Goal: Task Accomplishment & Management: Use online tool/utility

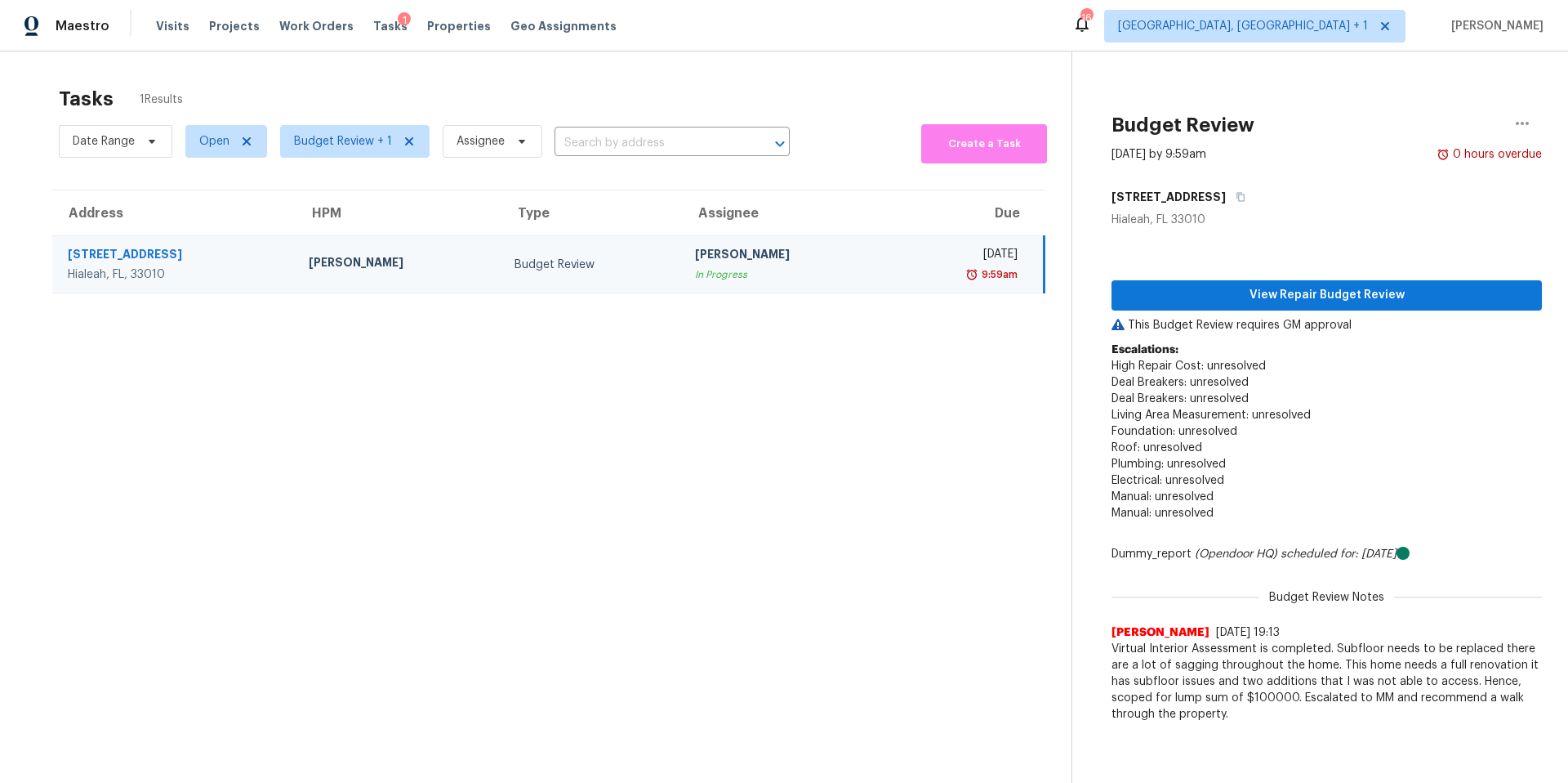
click at [634, 270] on td "Budget Review" at bounding box center [591, 265] width 180 height 57
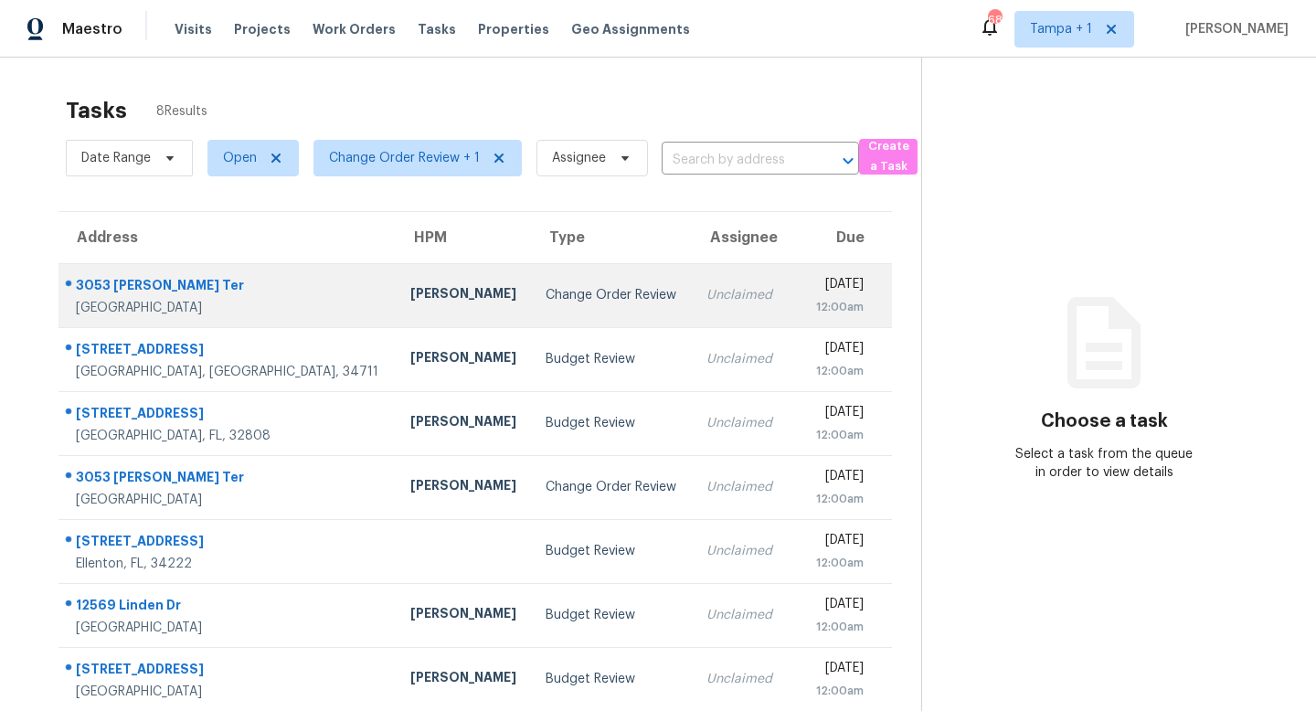
click at [546, 298] on div "Change Order Review" at bounding box center [611, 295] width 131 height 18
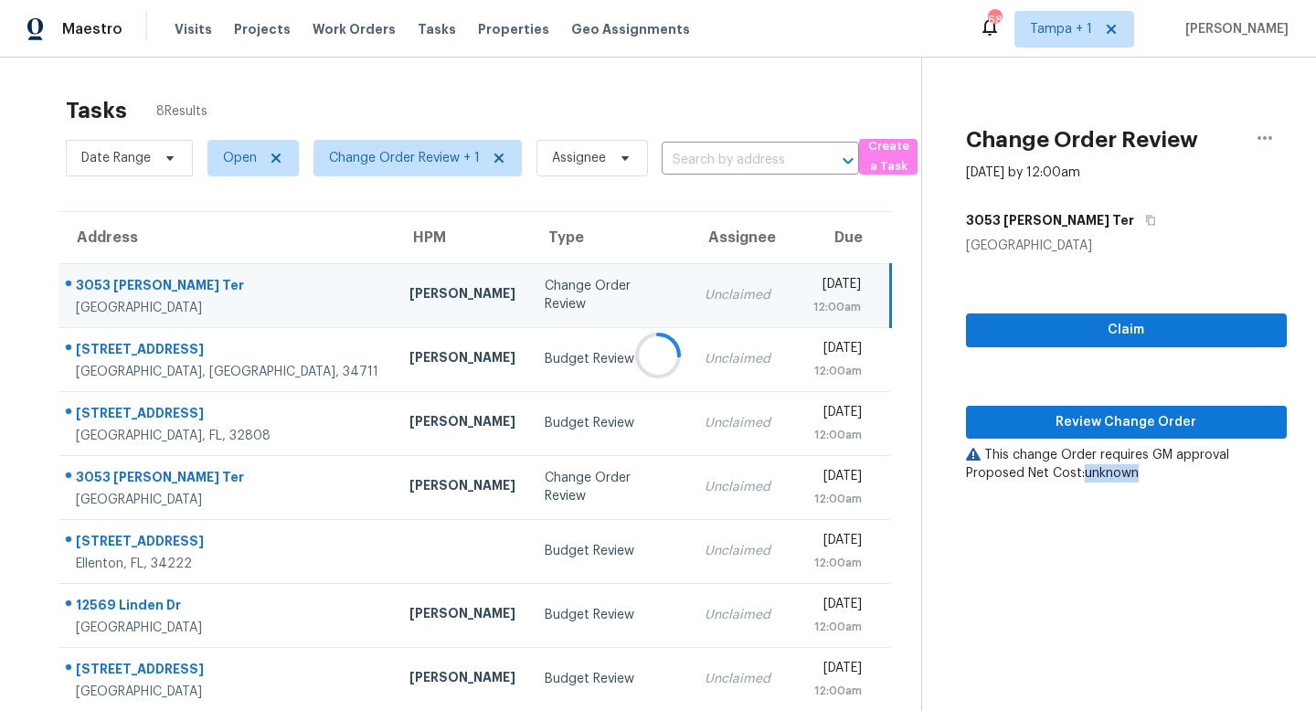
click at [504, 298] on div at bounding box center [658, 355] width 1316 height 711
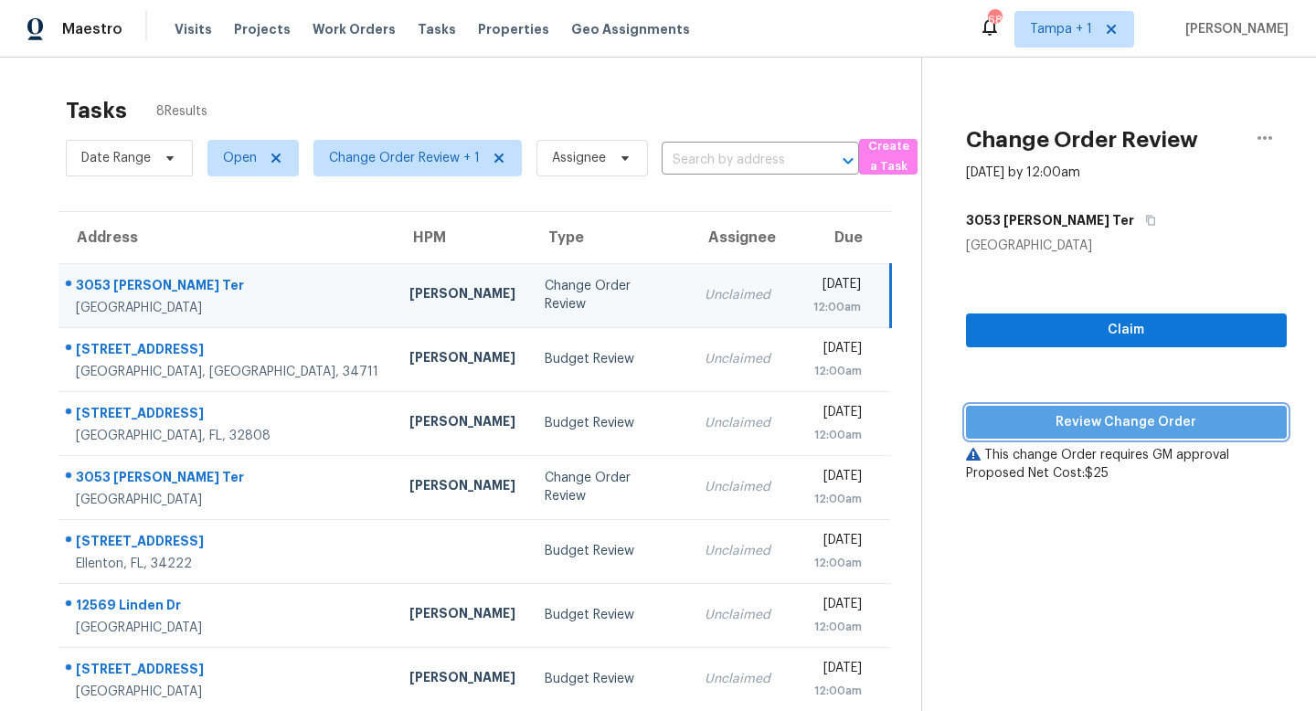
click at [1111, 415] on span "Review Change Order" at bounding box center [1127, 422] width 292 height 23
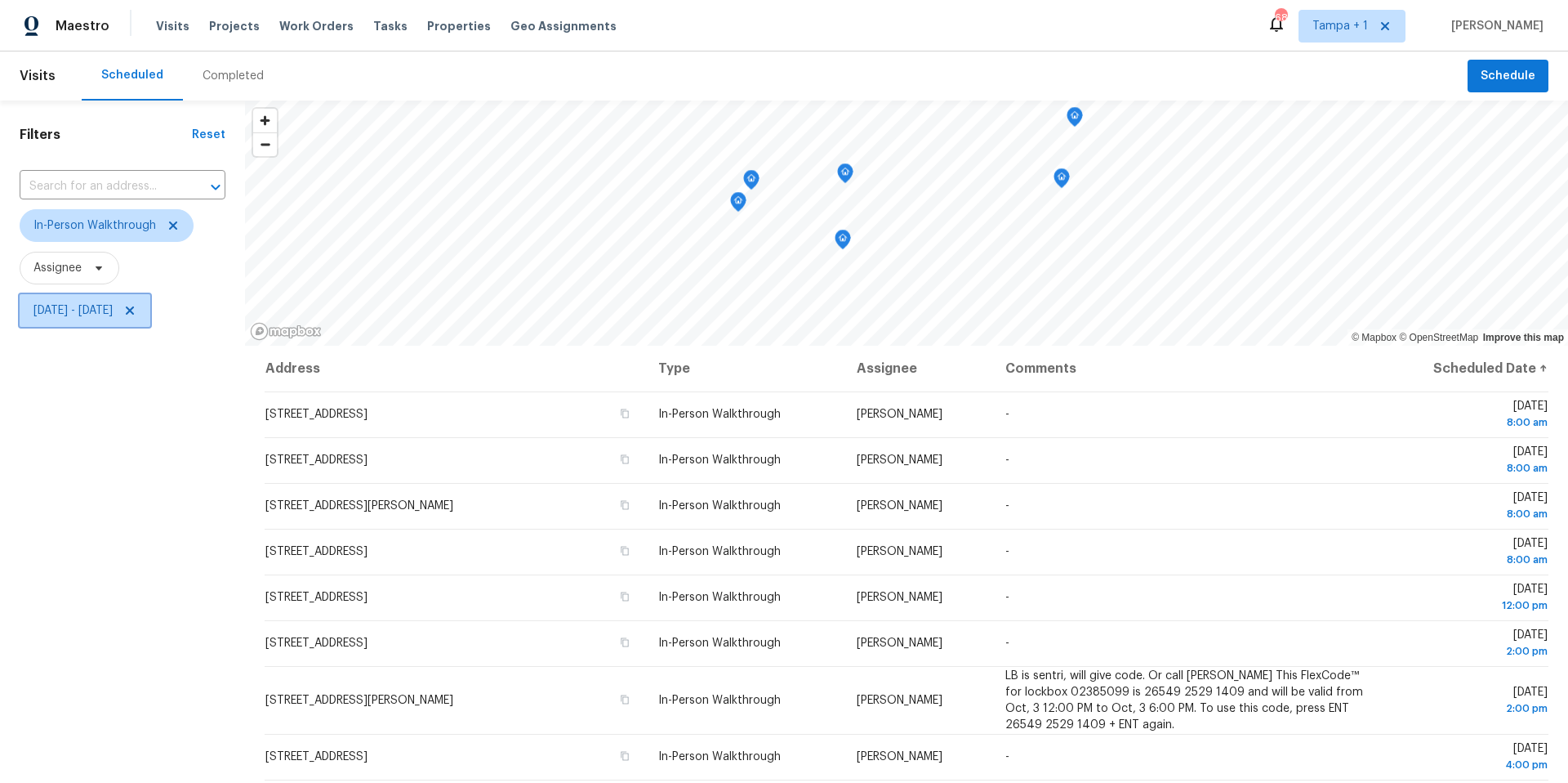
click at [98, 311] on span "Thu, Oct 02 - Mon, Oct 06" at bounding box center [72, 310] width 80 height 16
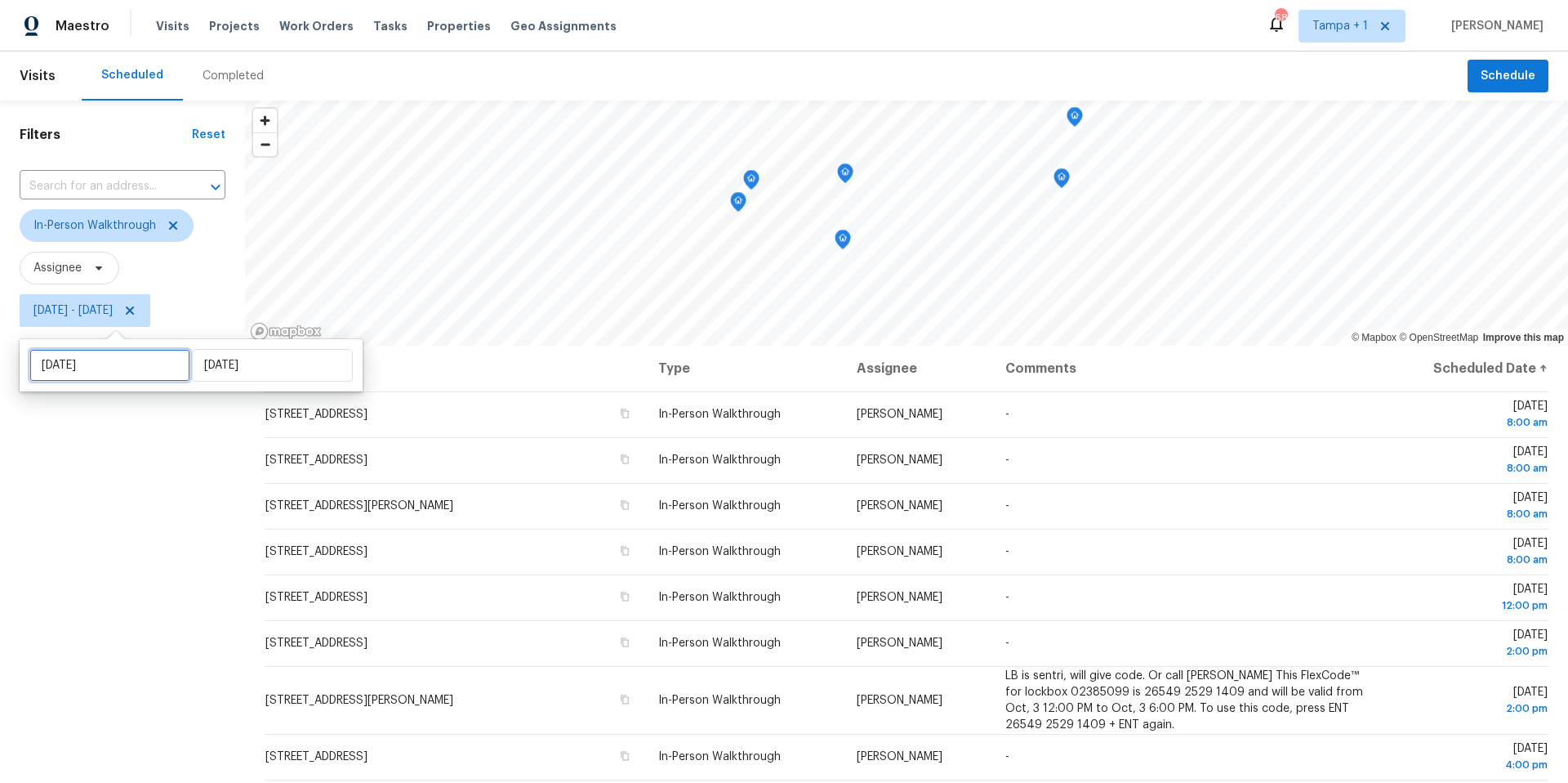
select select "9"
select select "2025"
select select "10"
select select "2025"
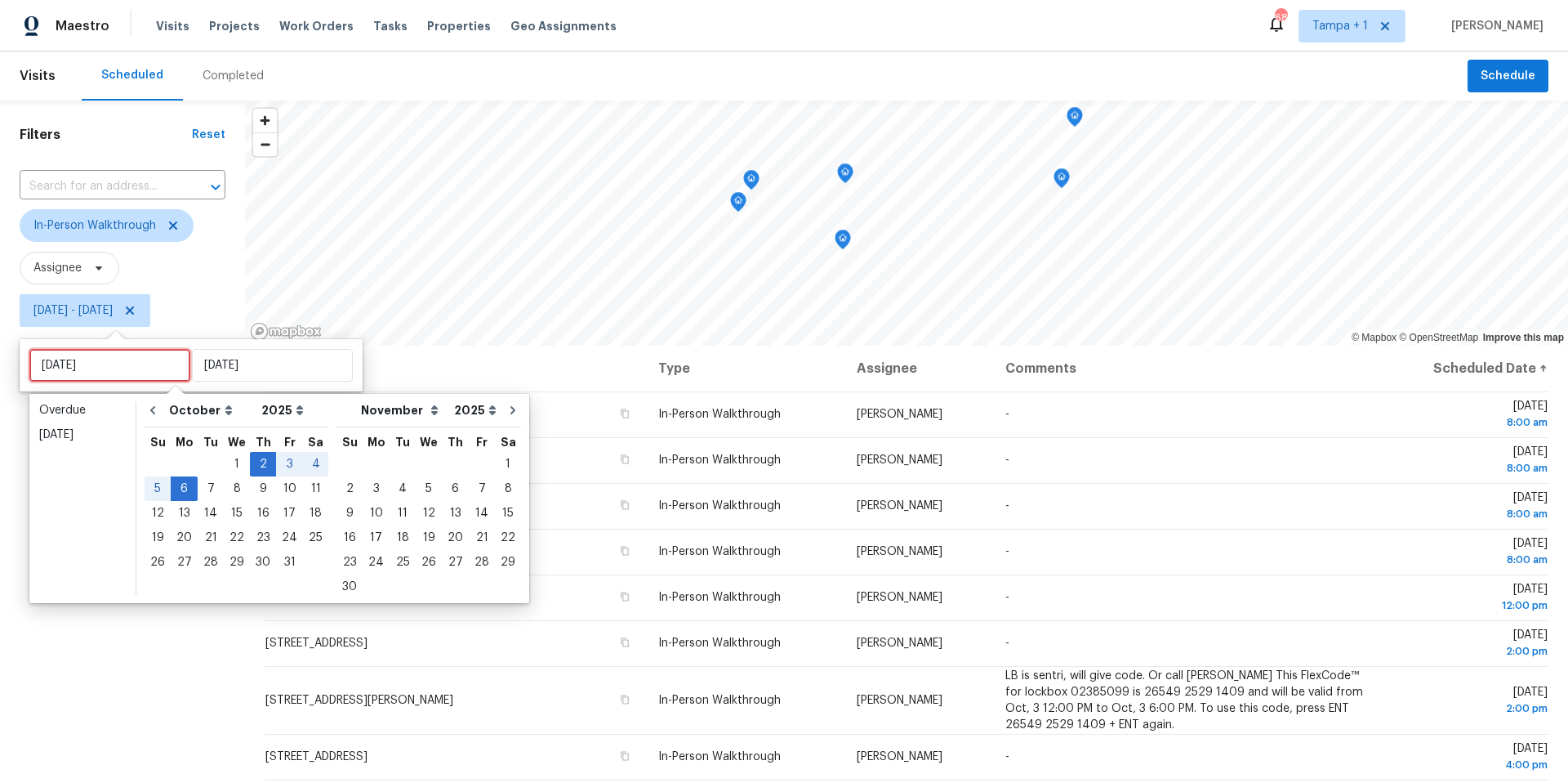
click at [127, 362] on input "Thu, Oct 02" at bounding box center [110, 365] width 161 height 33
type input "Wed, Oct 08"
type input "Thu, Oct 09"
type input "Mon, Oct 06"
click at [286, 467] on div "3" at bounding box center [289, 464] width 27 height 23
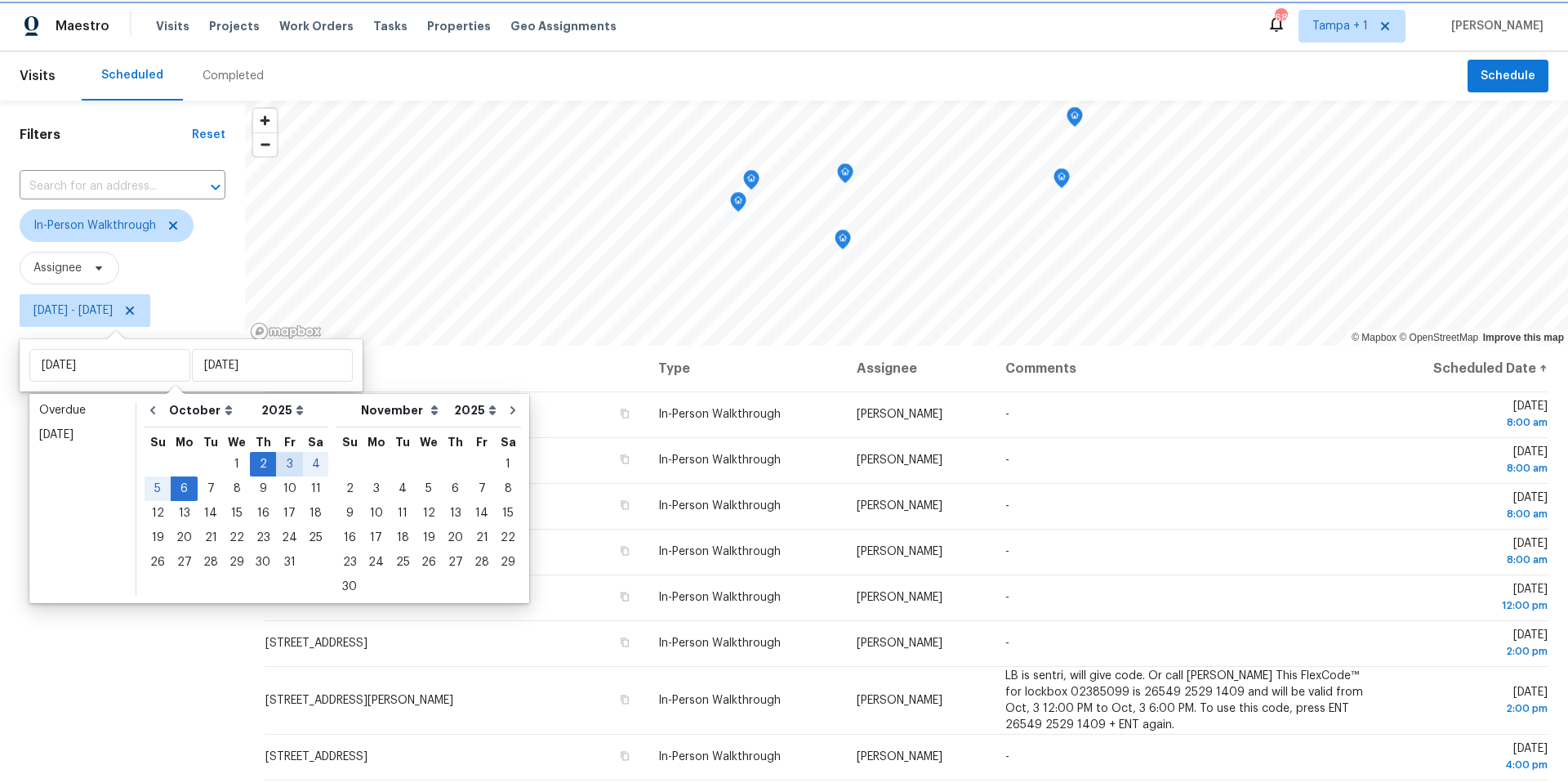
type input "Fri, Oct 03"
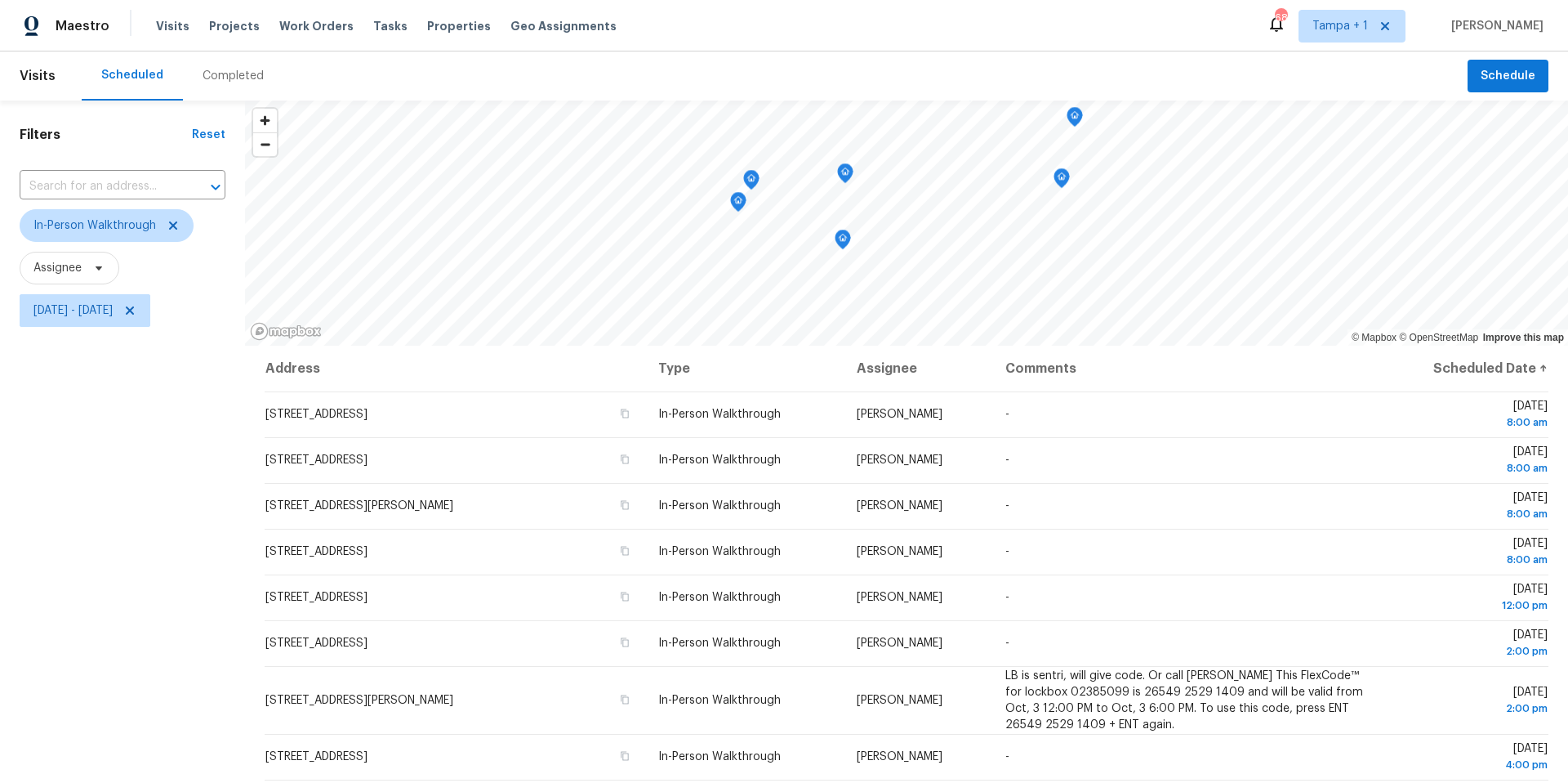
click at [87, 499] on div "Filters Reset ​ In-Person Walkthrough Assignee Fri, Oct 03 - Mon, Oct 06" at bounding box center [122, 535] width 245 height 871
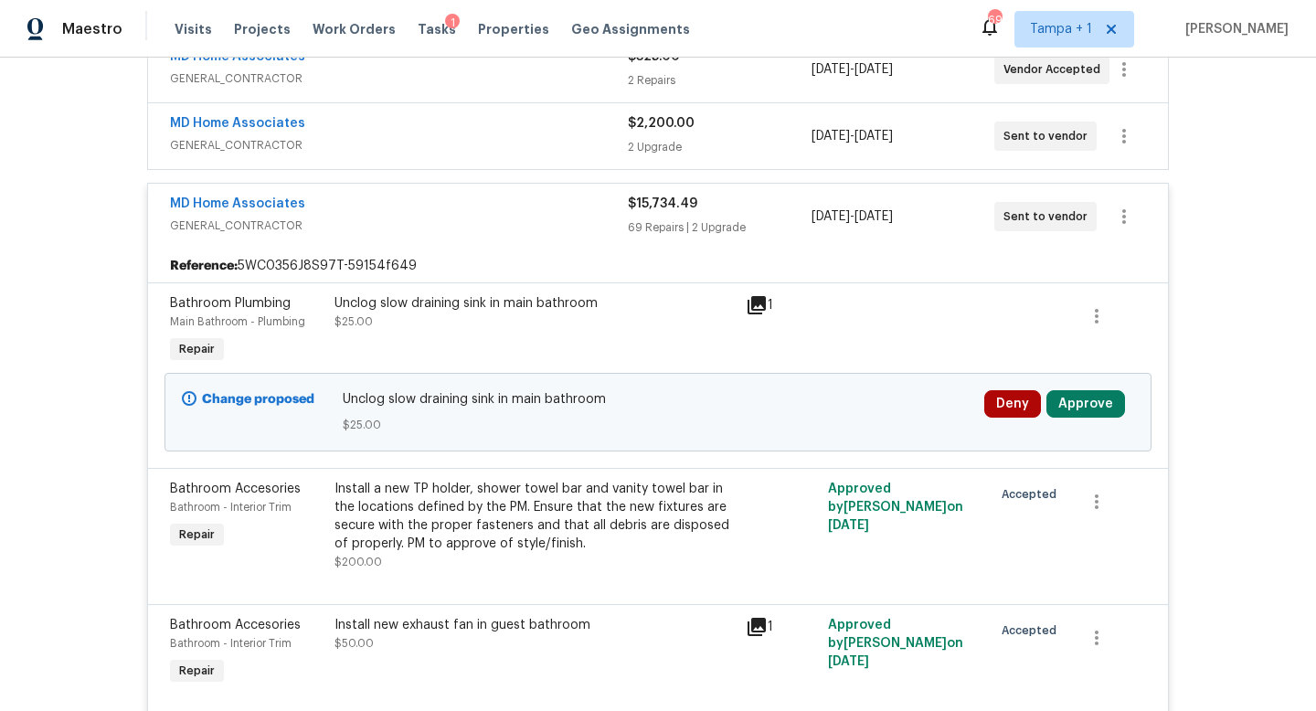
scroll to position [536, 0]
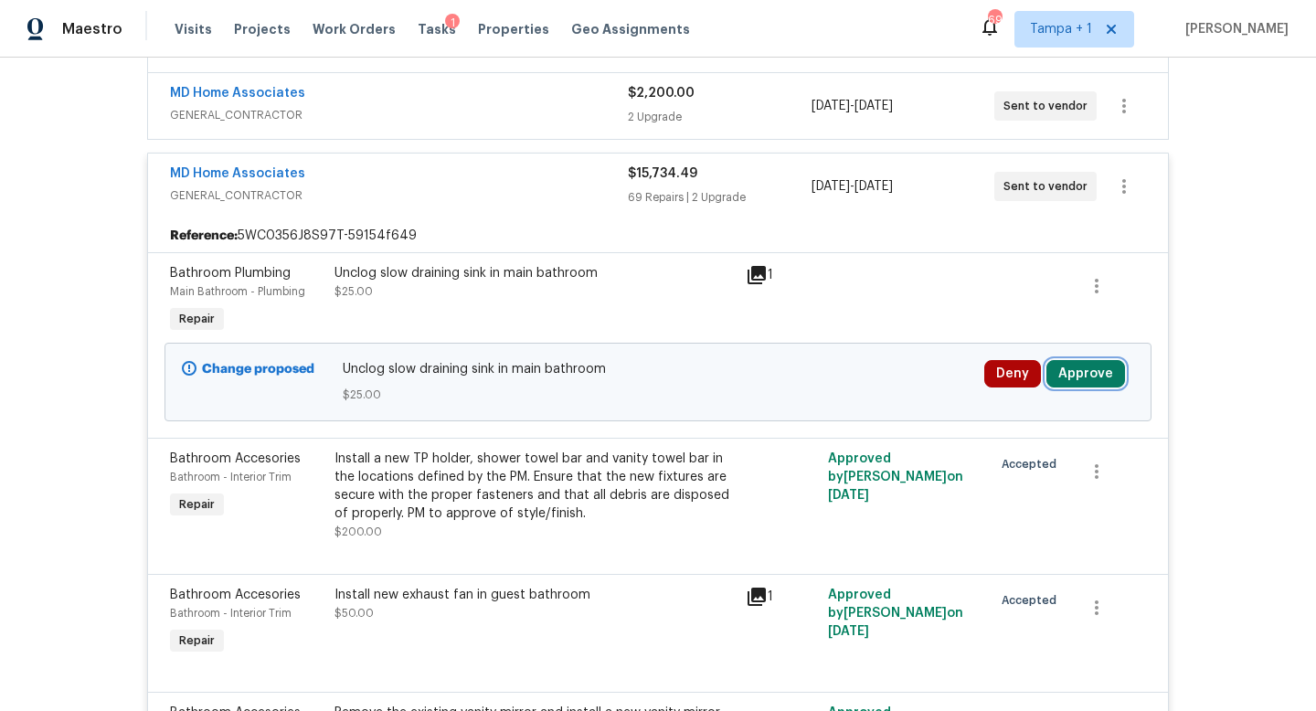
click at [1073, 376] on button "Approve" at bounding box center [1085, 373] width 79 height 27
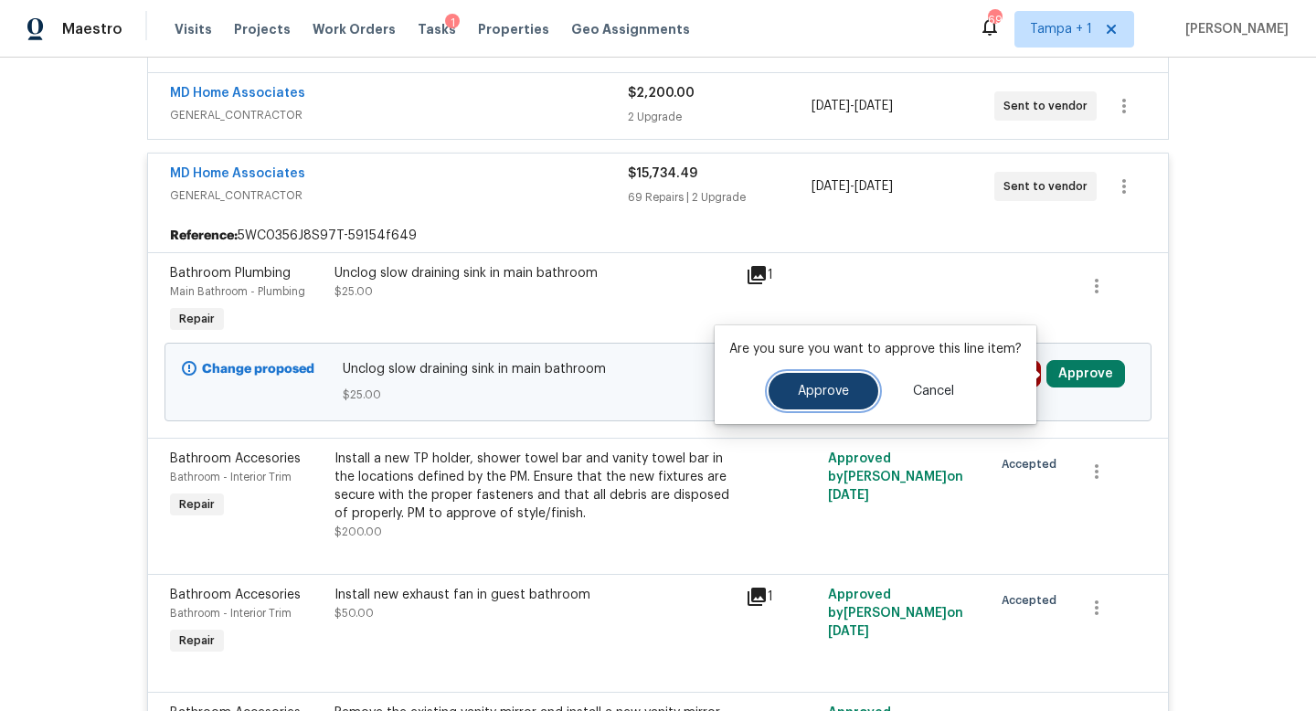
click at [845, 390] on button "Approve" at bounding box center [824, 391] width 110 height 37
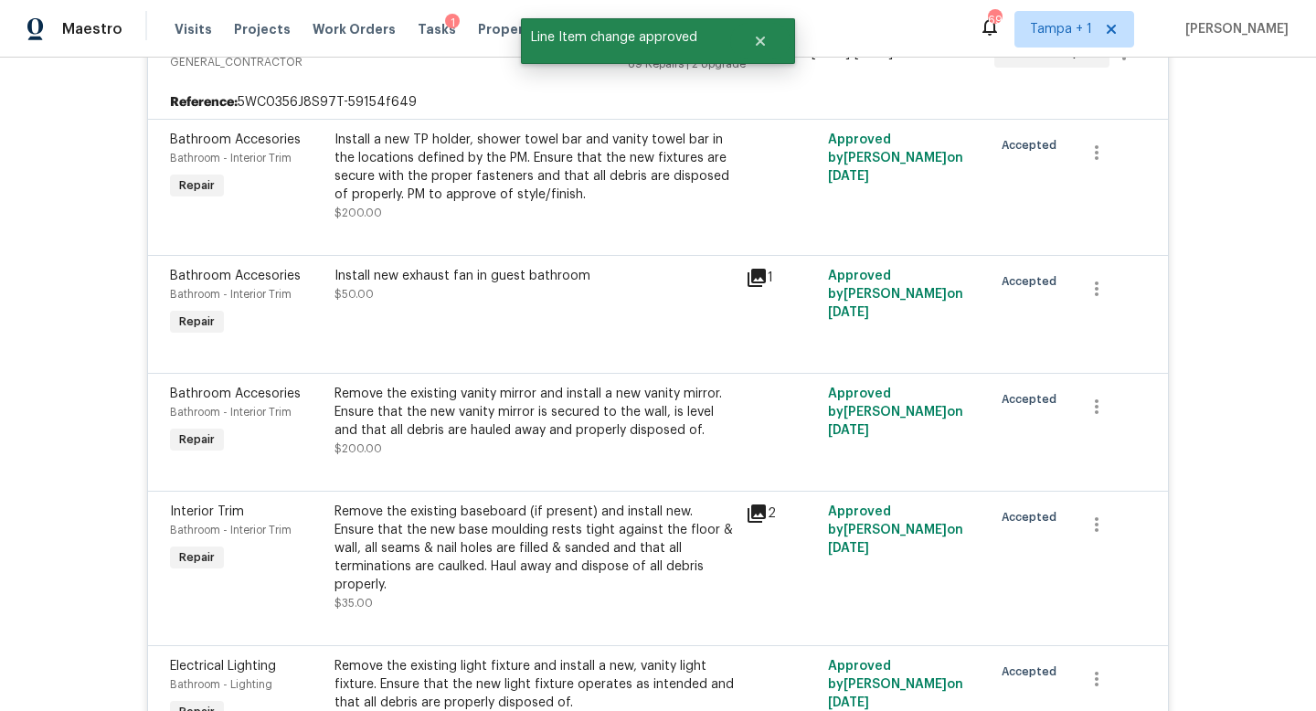
click at [529, 53] on div "MD Home Associates" at bounding box center [399, 42] width 458 height 22
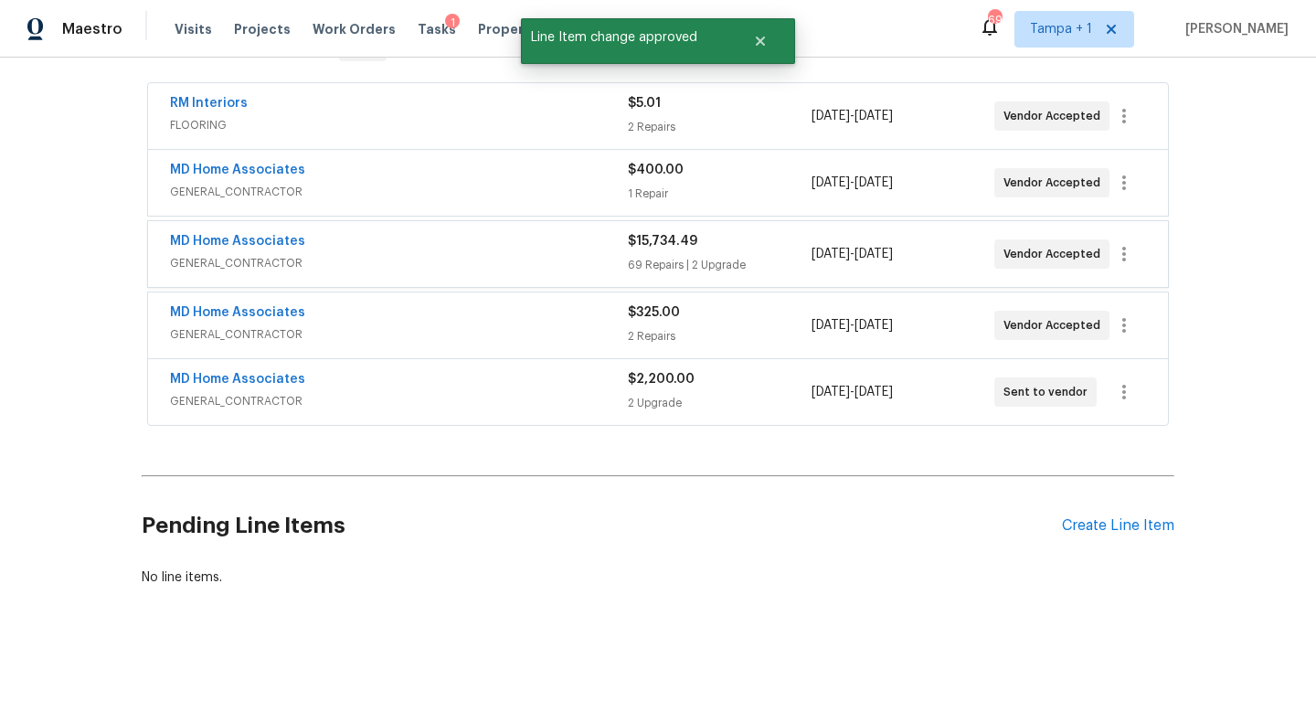
scroll to position [316, 0]
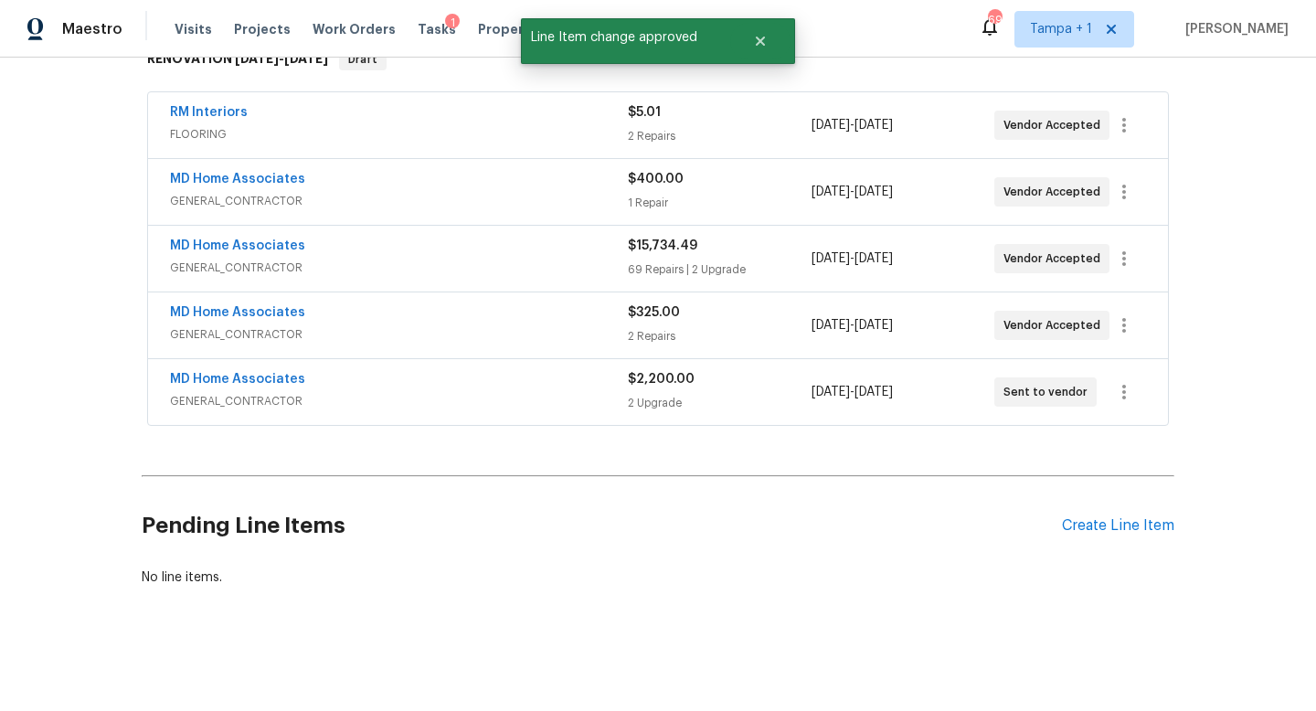
click at [543, 319] on div "MD Home Associates" at bounding box center [399, 314] width 458 height 22
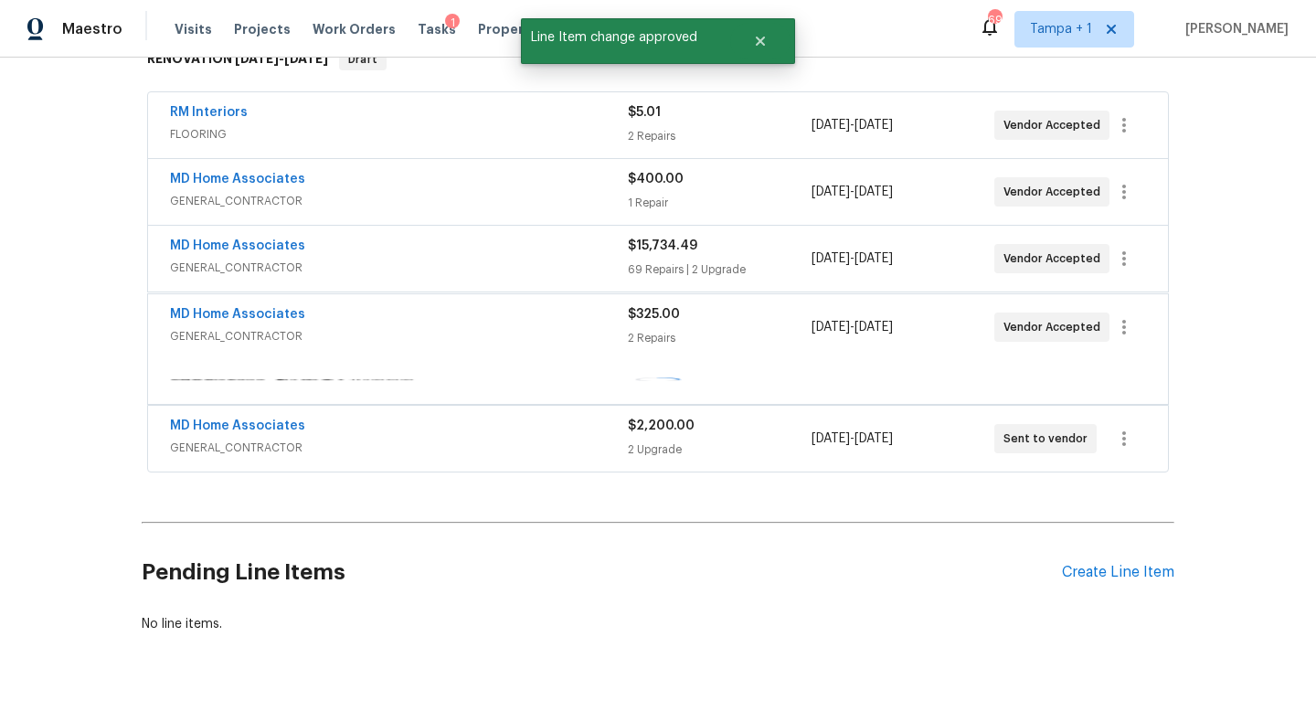
scroll to position [335, 0]
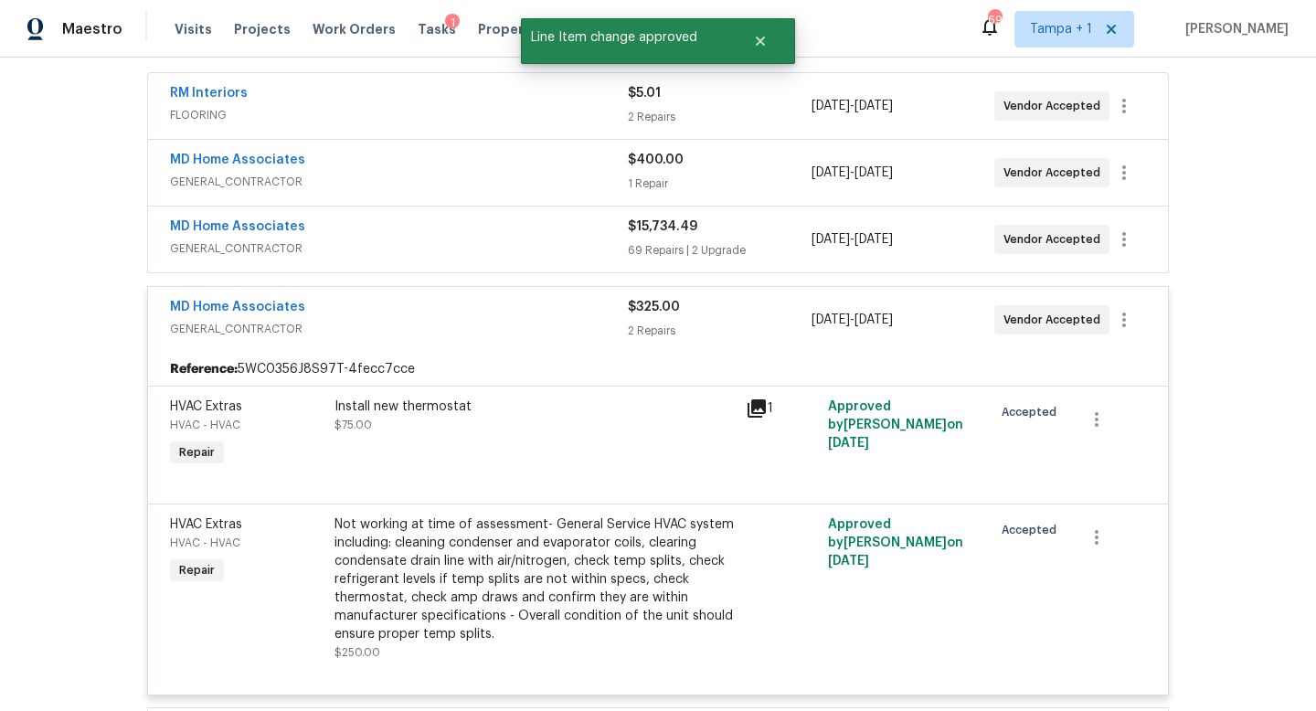
click at [543, 320] on span "GENERAL_CONTRACTOR" at bounding box center [399, 329] width 458 height 18
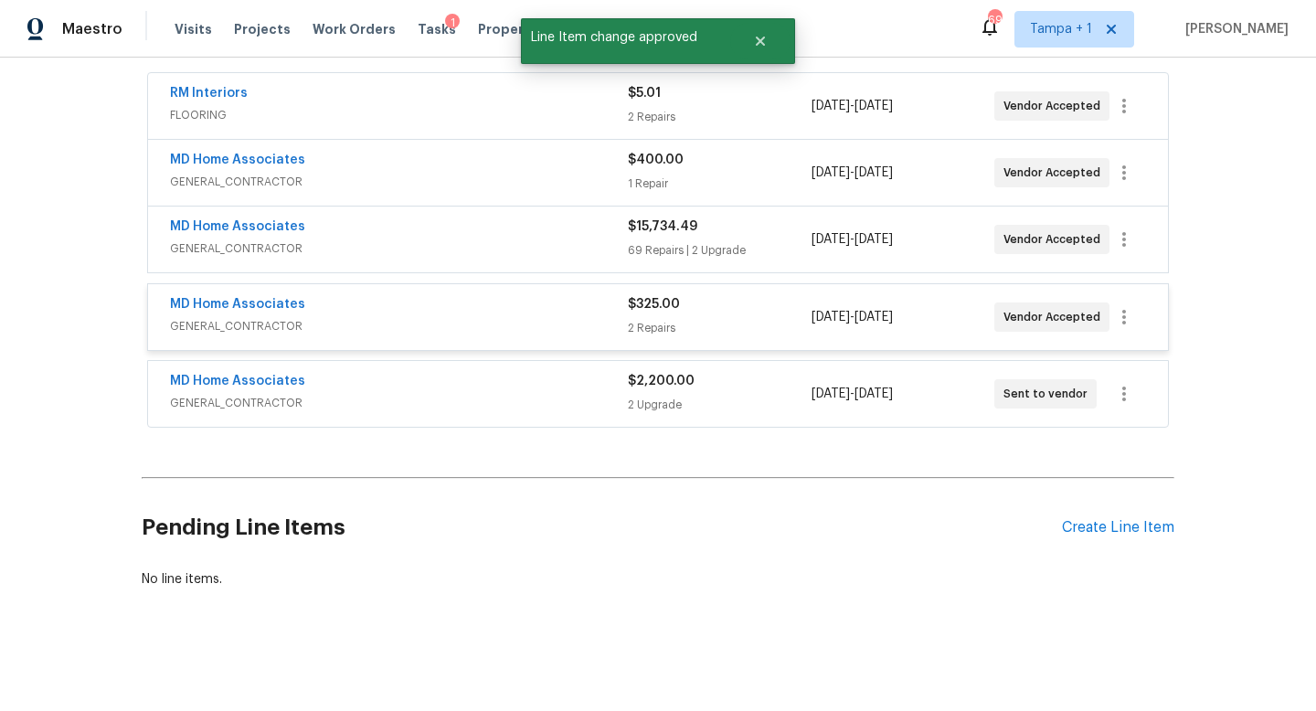
scroll to position [316, 0]
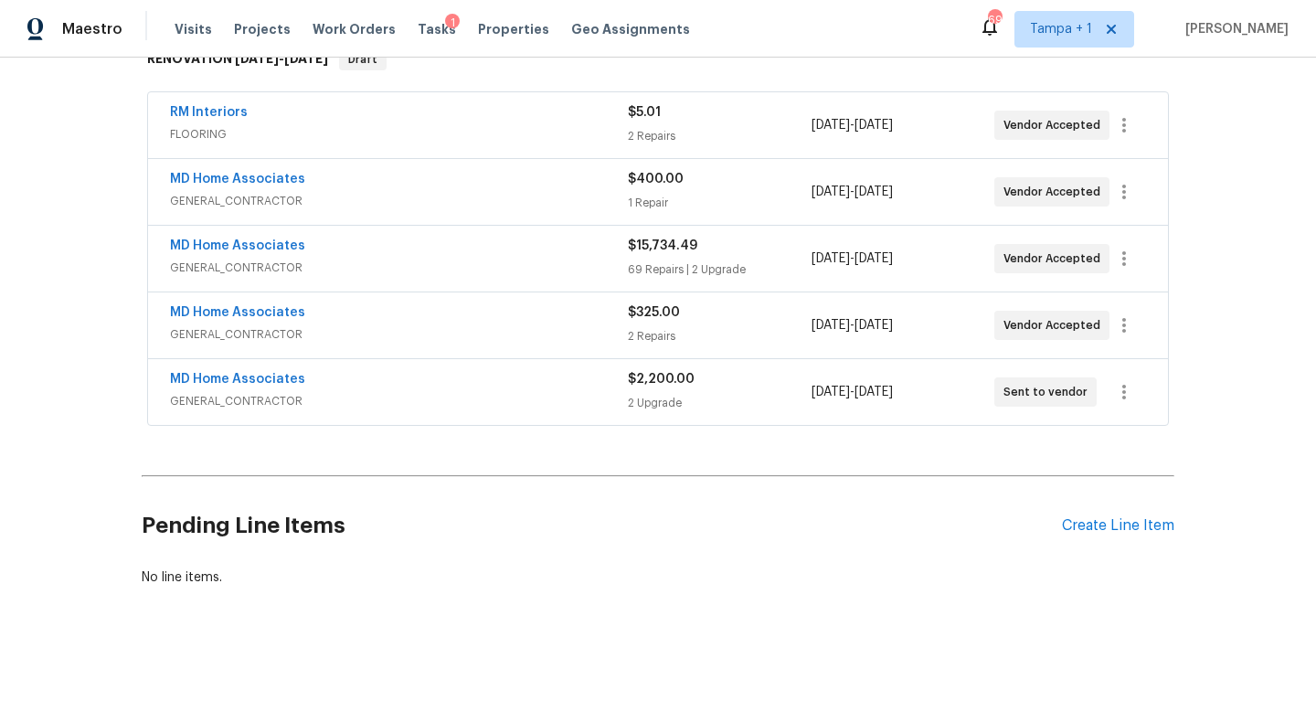
click at [568, 383] on div "MD Home Associates" at bounding box center [399, 381] width 458 height 22
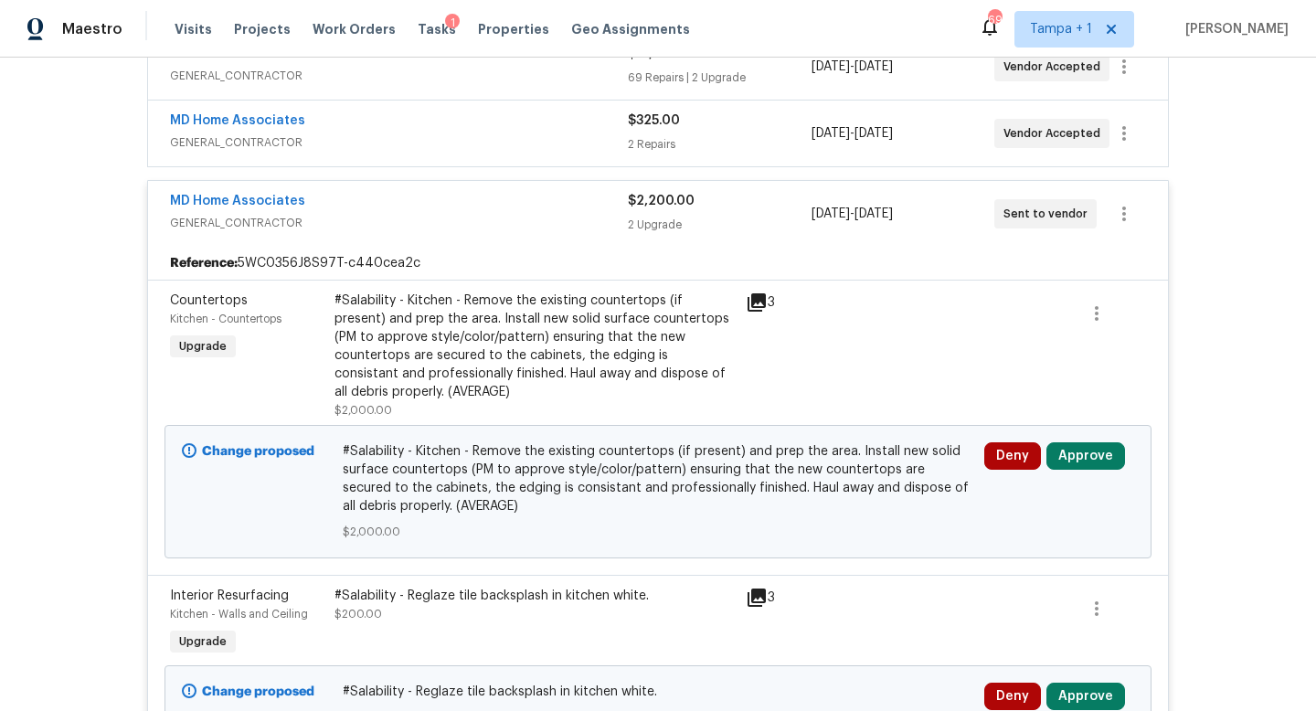
scroll to position [515, 0]
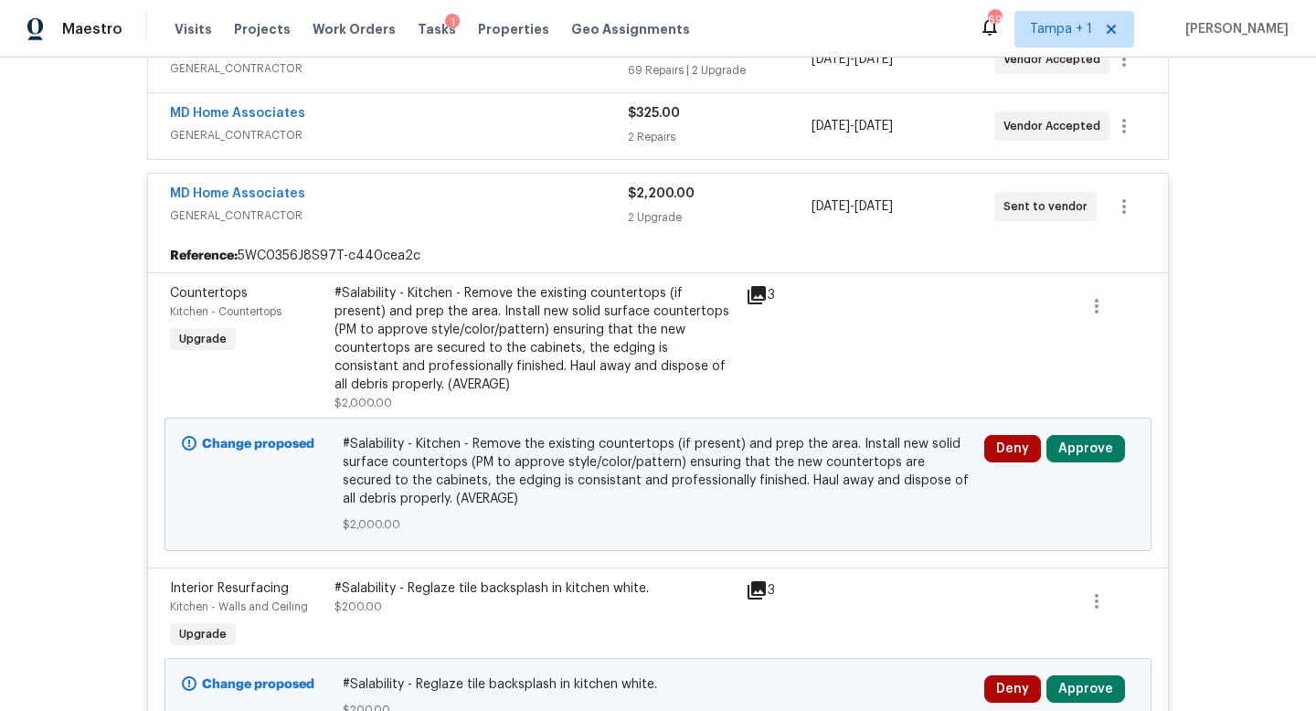
click at [761, 293] on icon at bounding box center [757, 295] width 18 height 18
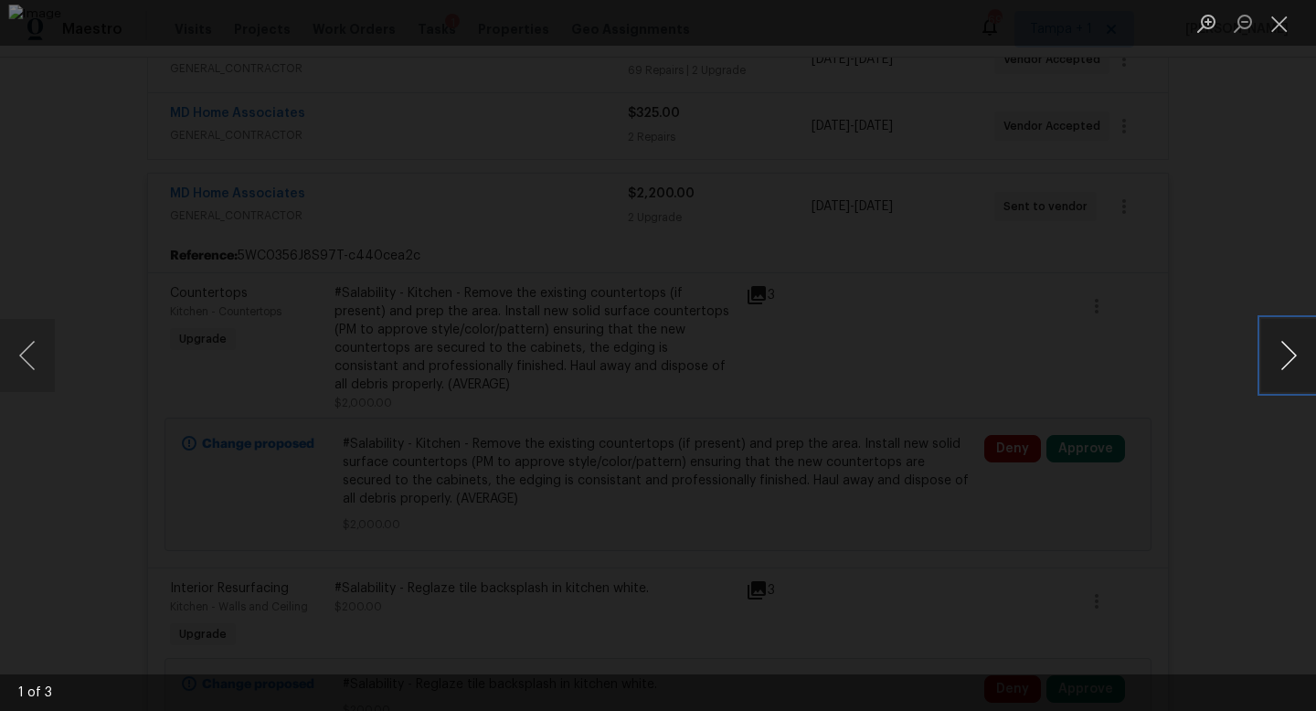
click at [1286, 356] on button "Next image" at bounding box center [1288, 355] width 55 height 73
click at [1260, 270] on div "Lightbox" at bounding box center [658, 355] width 1316 height 711
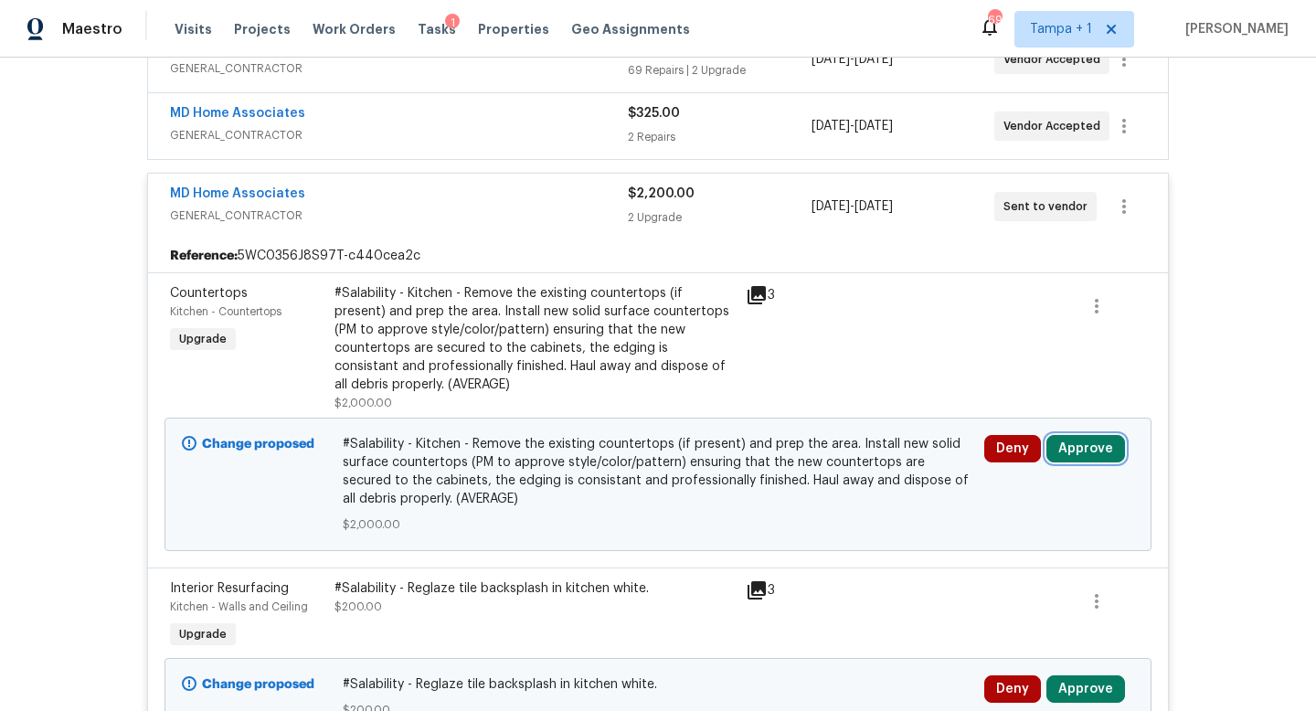
click at [1076, 447] on button "Approve" at bounding box center [1085, 448] width 79 height 27
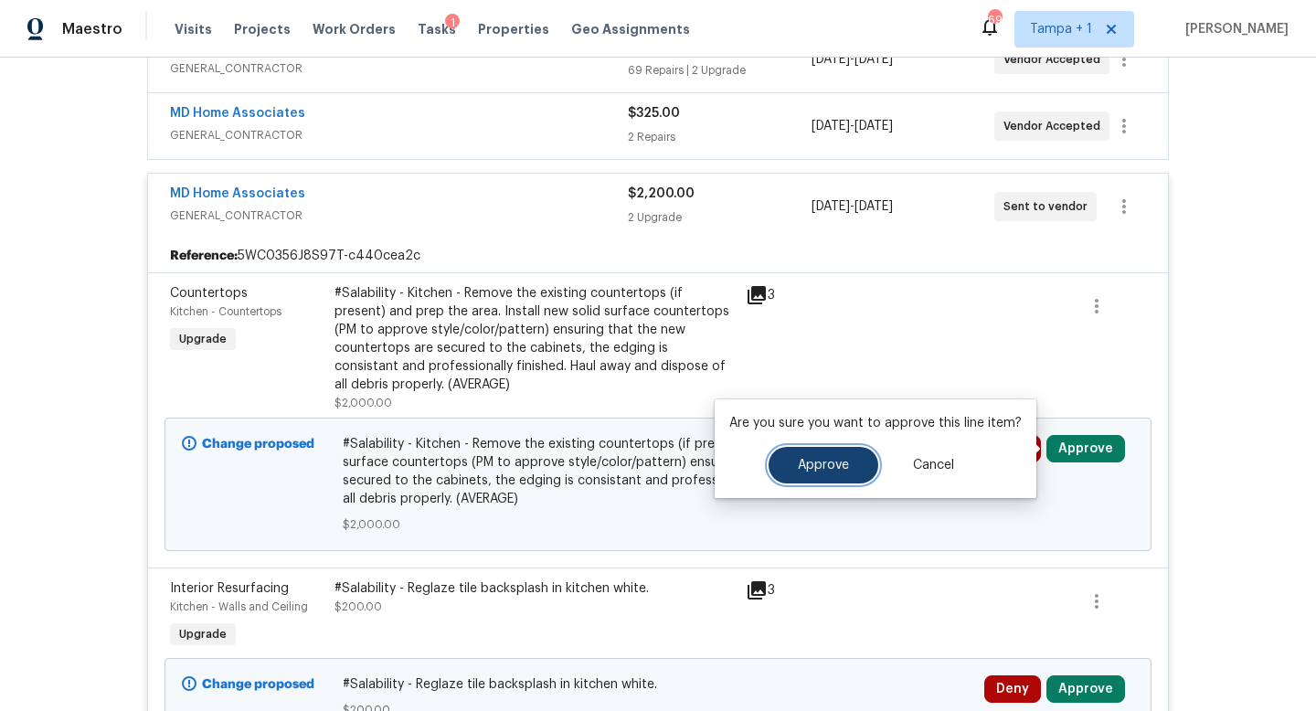
click at [838, 462] on span "Approve" at bounding box center [823, 466] width 51 height 14
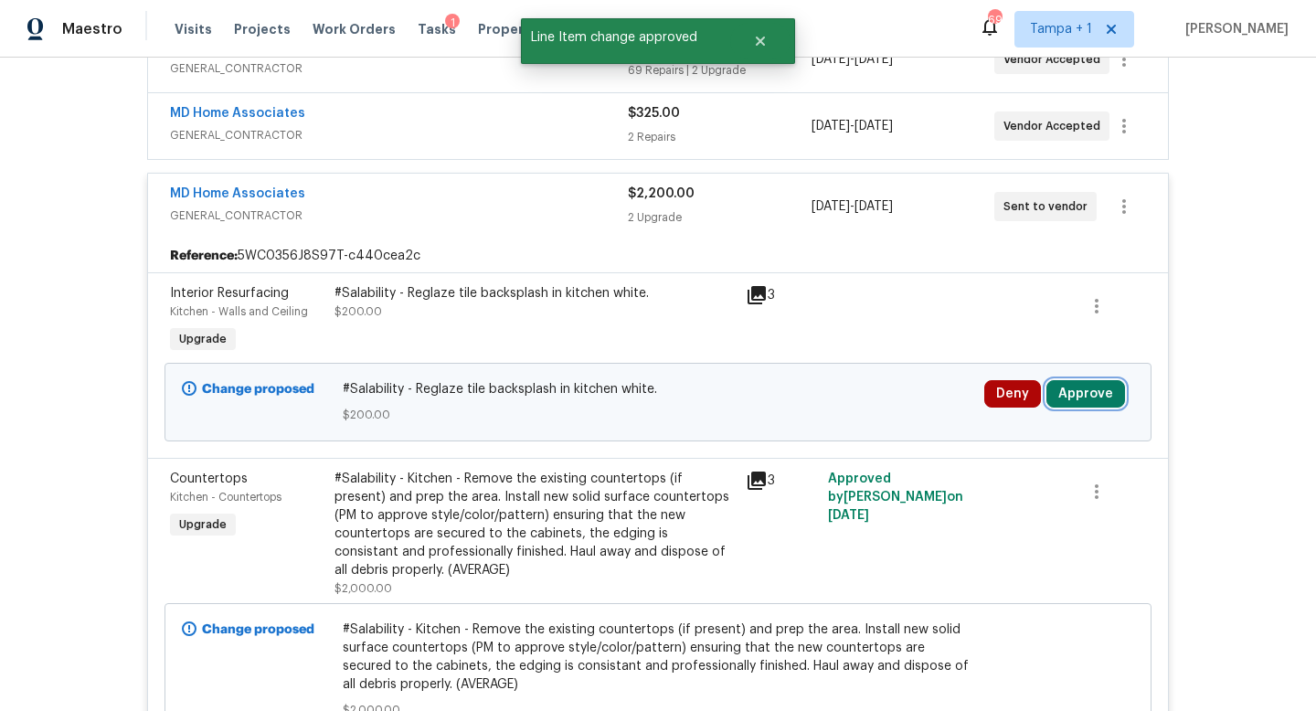
click at [1089, 384] on button "Approve" at bounding box center [1085, 393] width 79 height 27
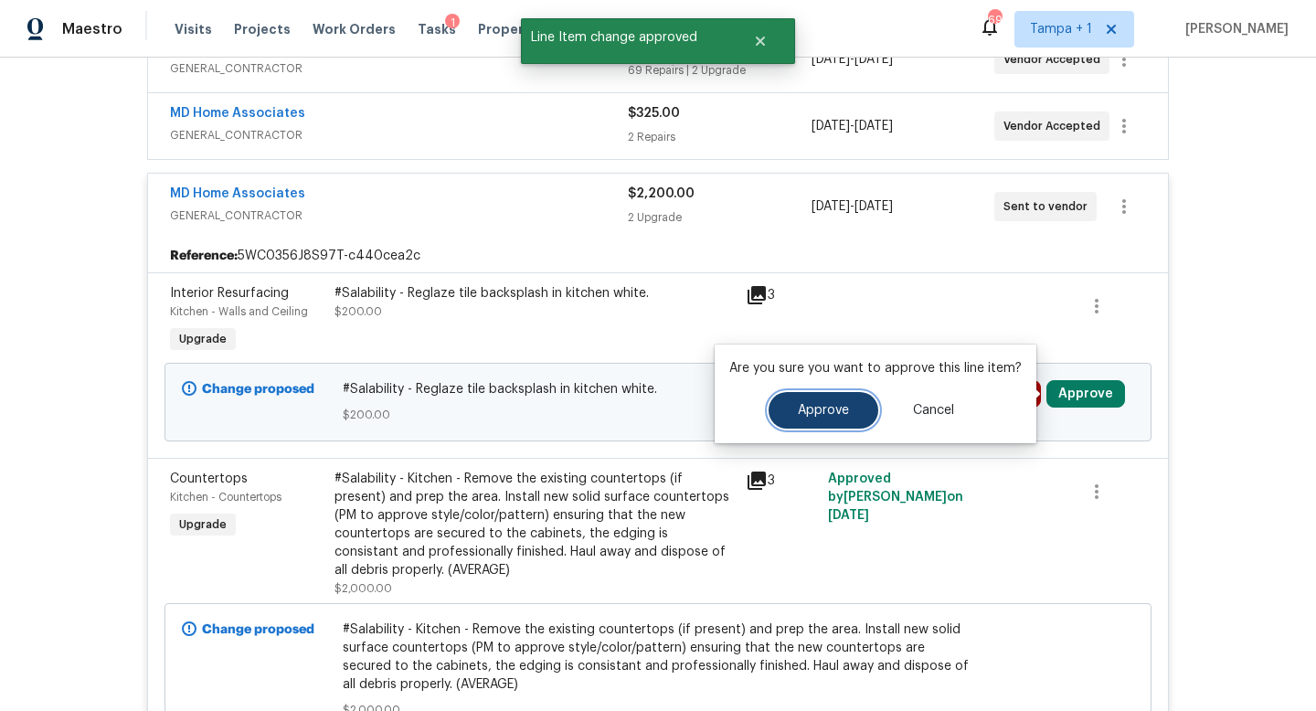
click at [823, 410] on span "Approve" at bounding box center [823, 411] width 51 height 14
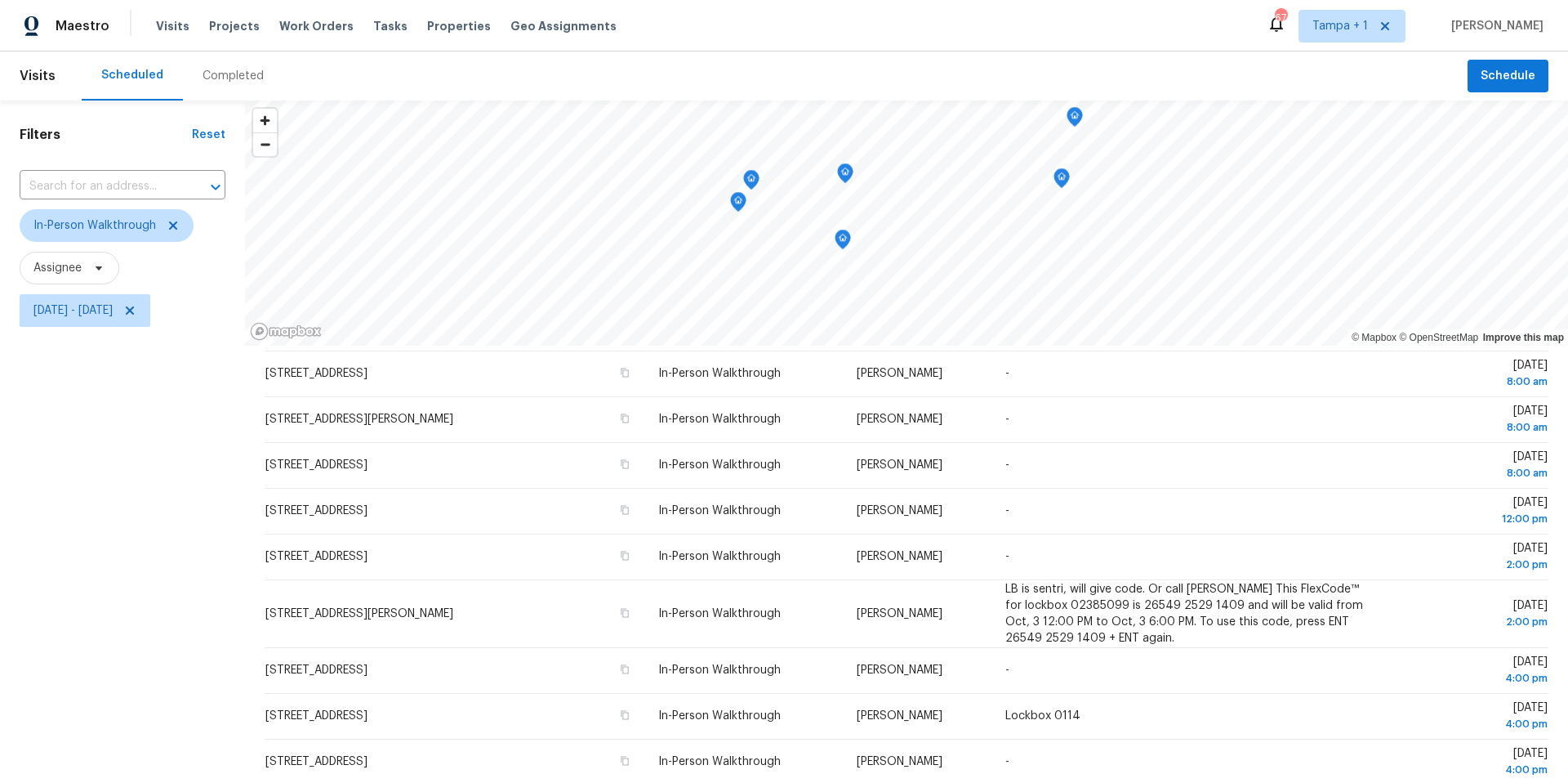
scroll to position [87, 0]
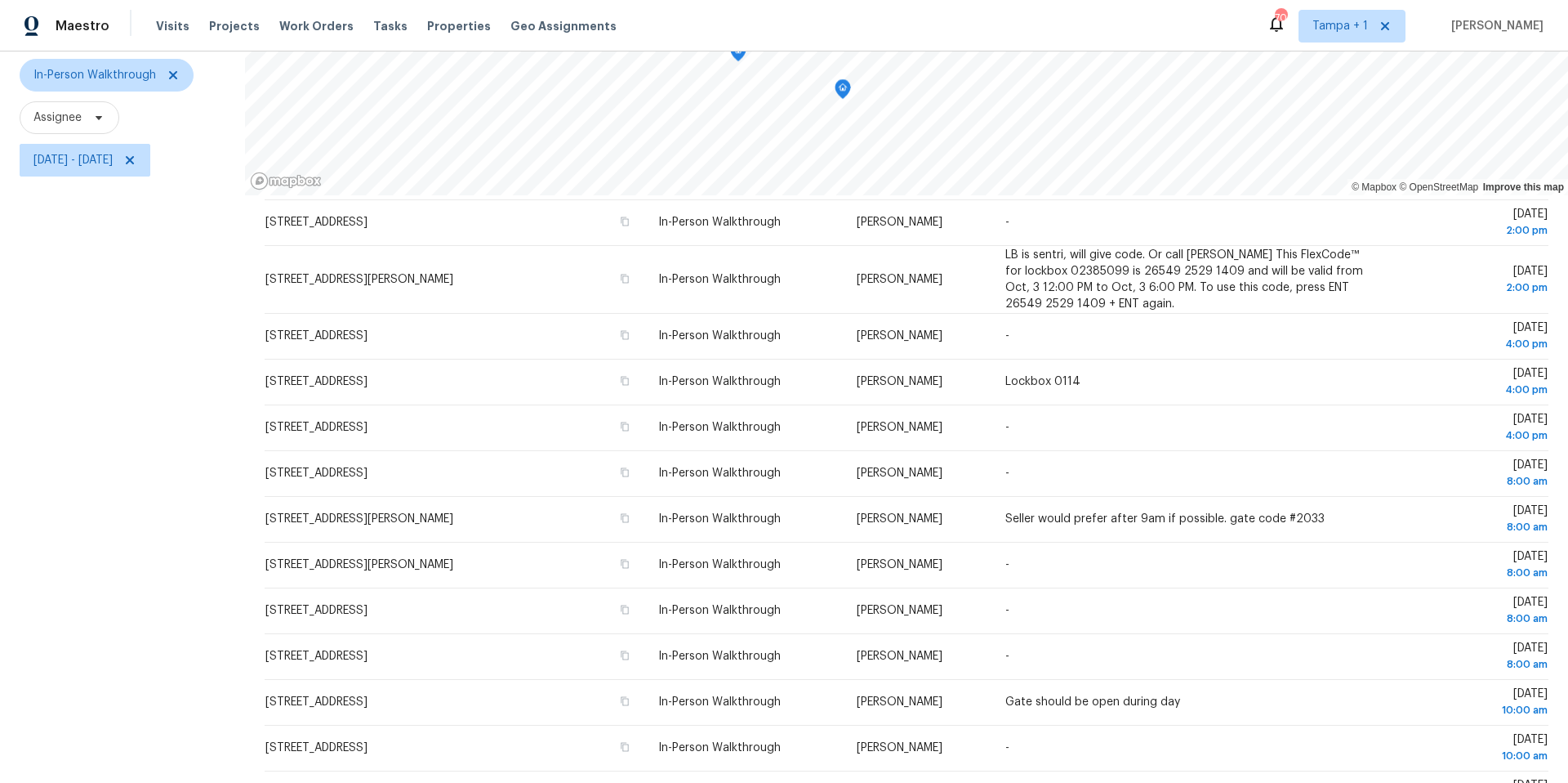
scroll to position [189, 0]
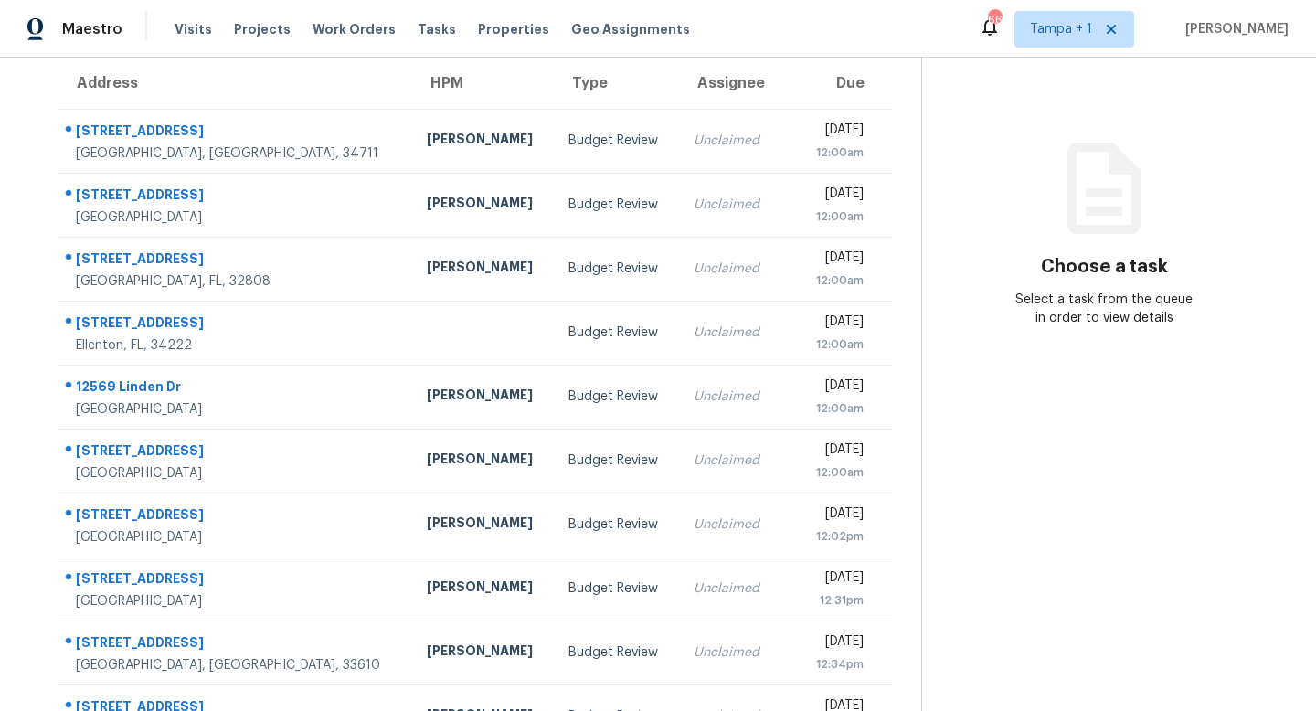
scroll to position [207, 0]
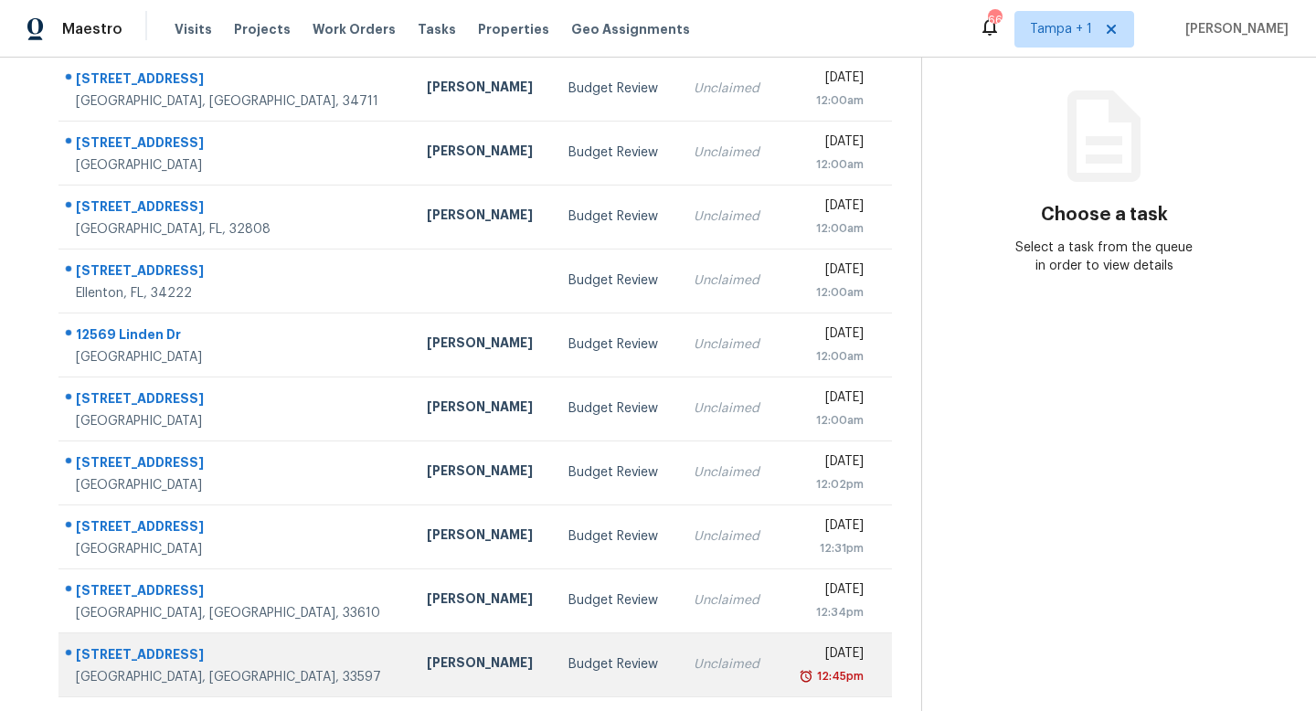
click at [679, 646] on td "Unclaimed" at bounding box center [729, 664] width 100 height 64
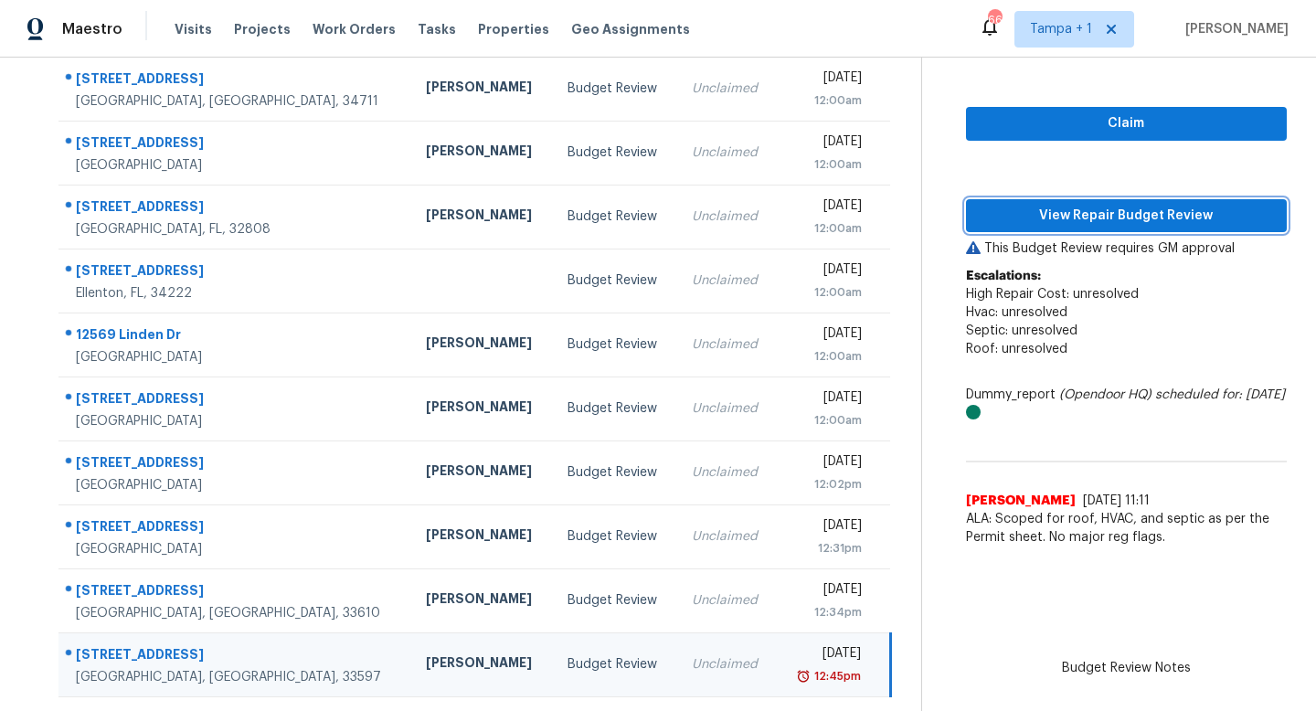
click at [1130, 218] on span "View Repair Budget Review" at bounding box center [1127, 216] width 292 height 23
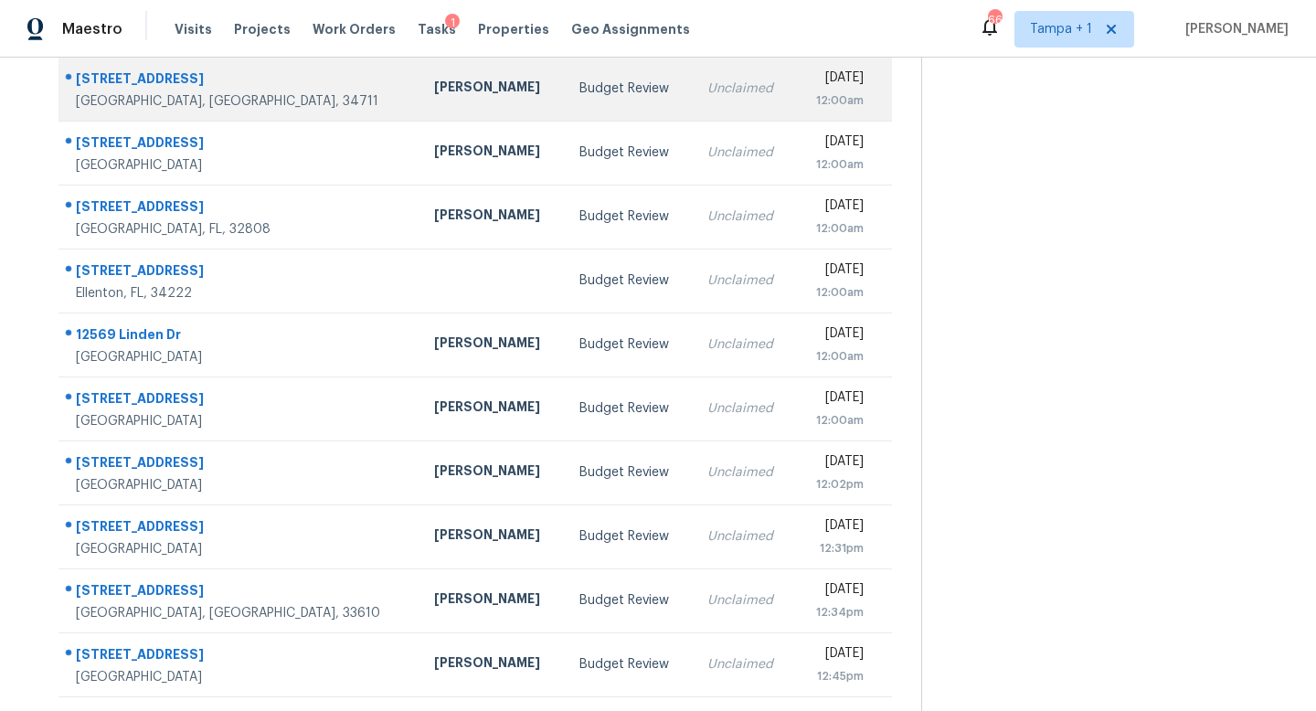
click at [565, 103] on td "Budget Review" at bounding box center [629, 89] width 128 height 64
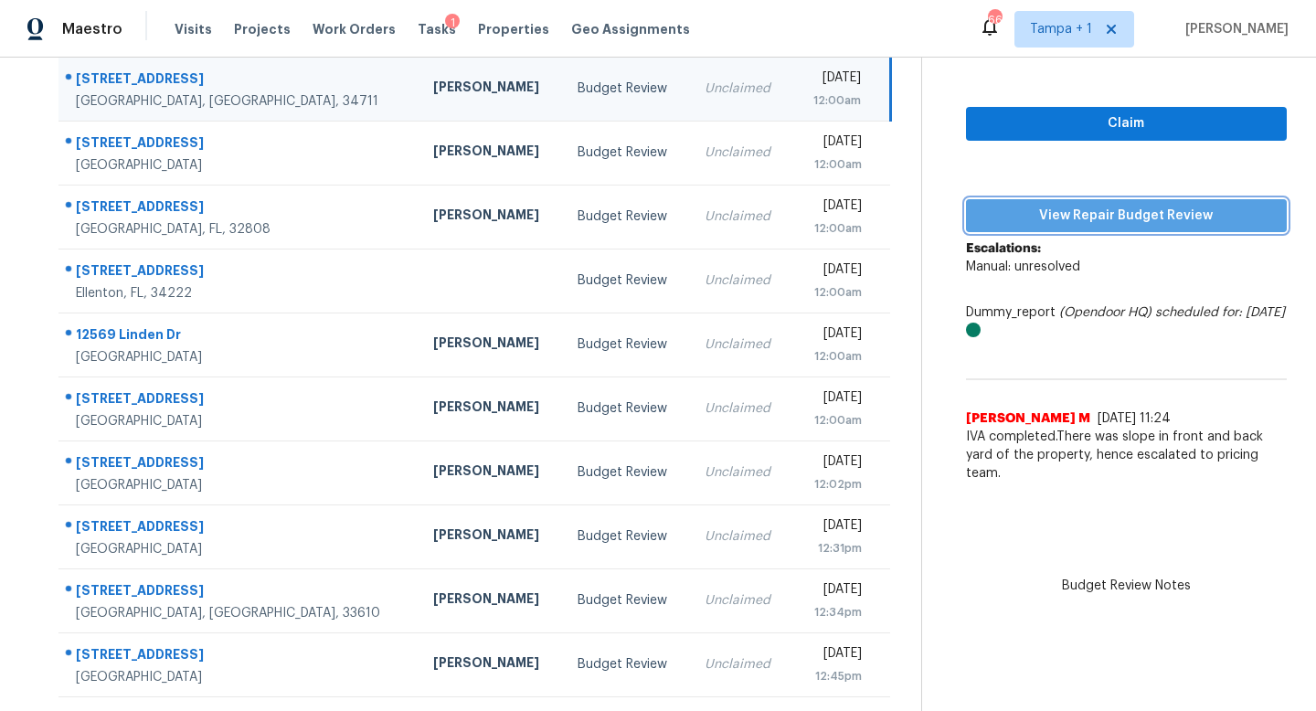
click at [1064, 212] on span "View Repair Budget Review" at bounding box center [1127, 216] width 292 height 23
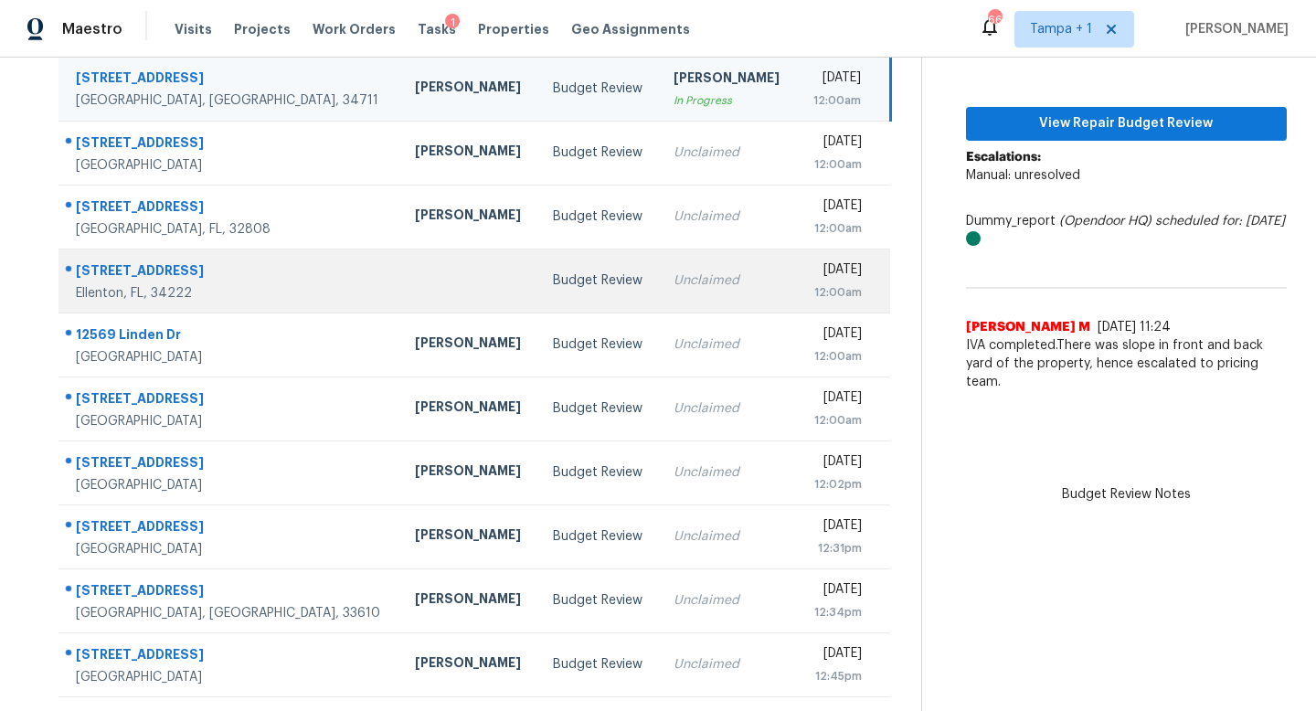
click at [553, 281] on div "Budget Review" at bounding box center [598, 280] width 91 height 18
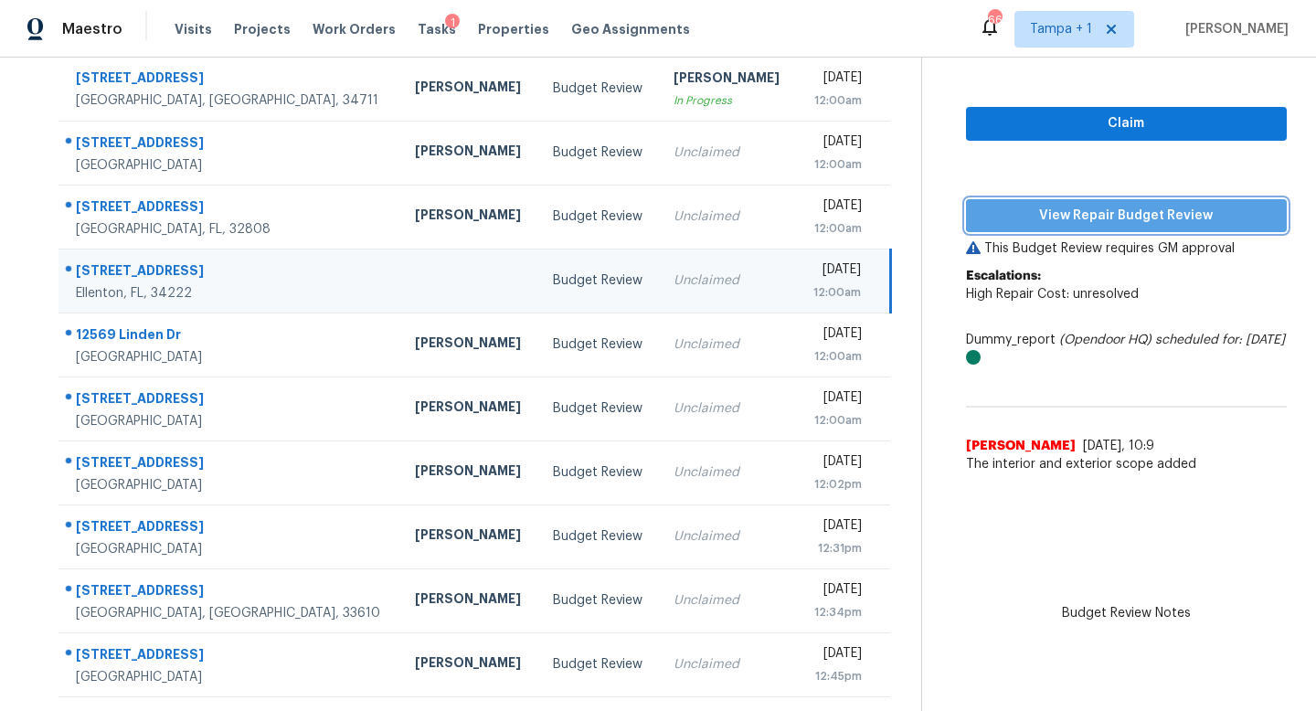
click at [1110, 214] on span "View Repair Budget Review" at bounding box center [1127, 216] width 292 height 23
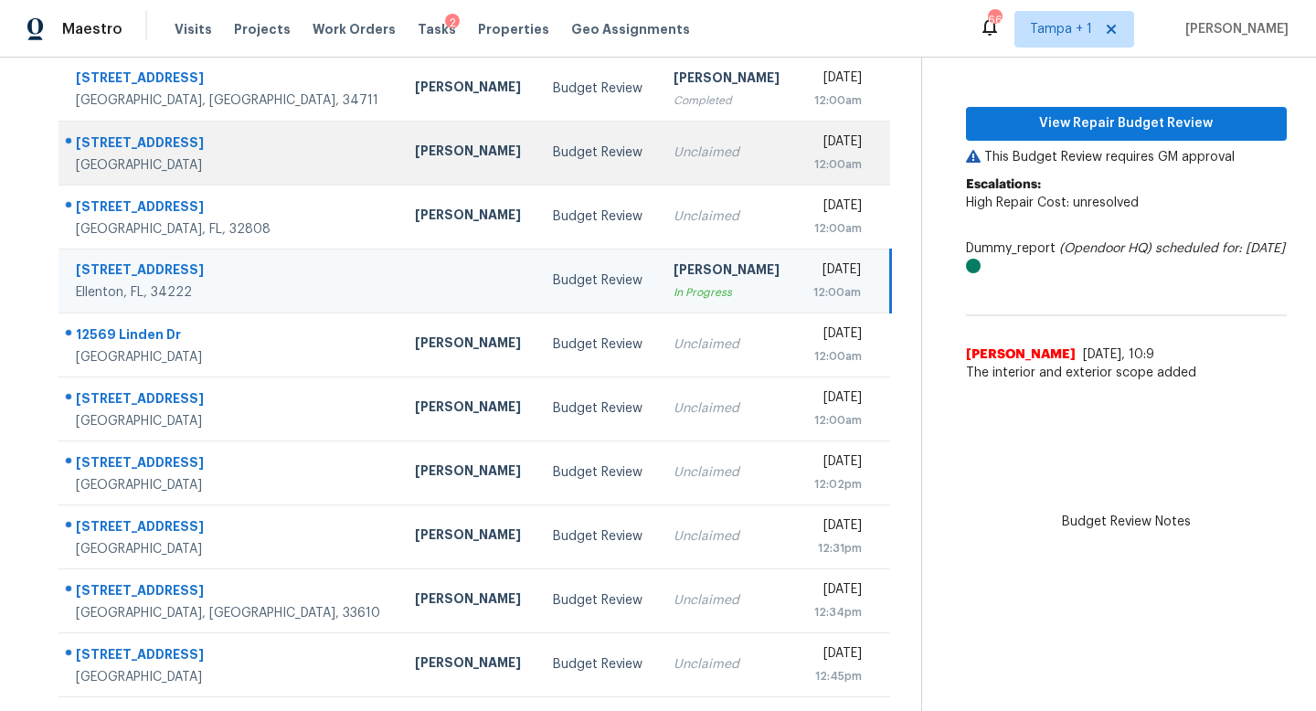
click at [674, 144] on div "Unclaimed" at bounding box center [728, 152] width 109 height 18
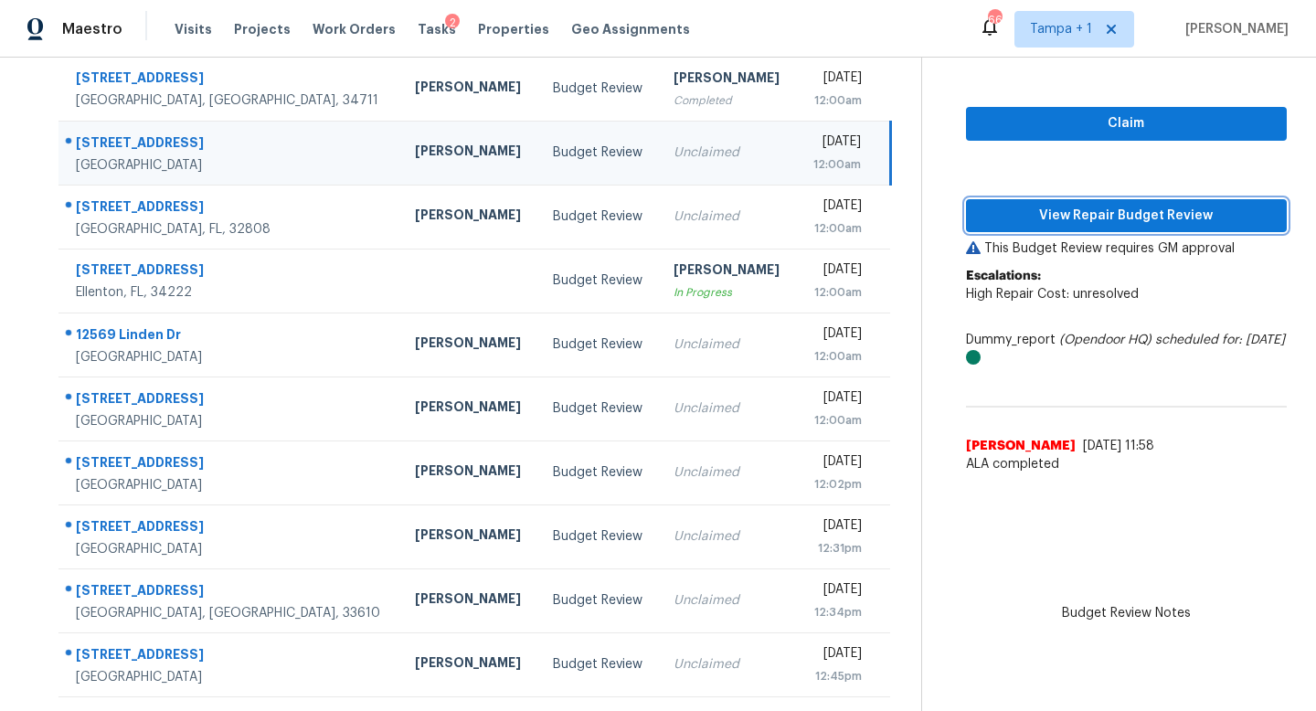
click at [1102, 217] on span "View Repair Budget Review" at bounding box center [1127, 216] width 292 height 23
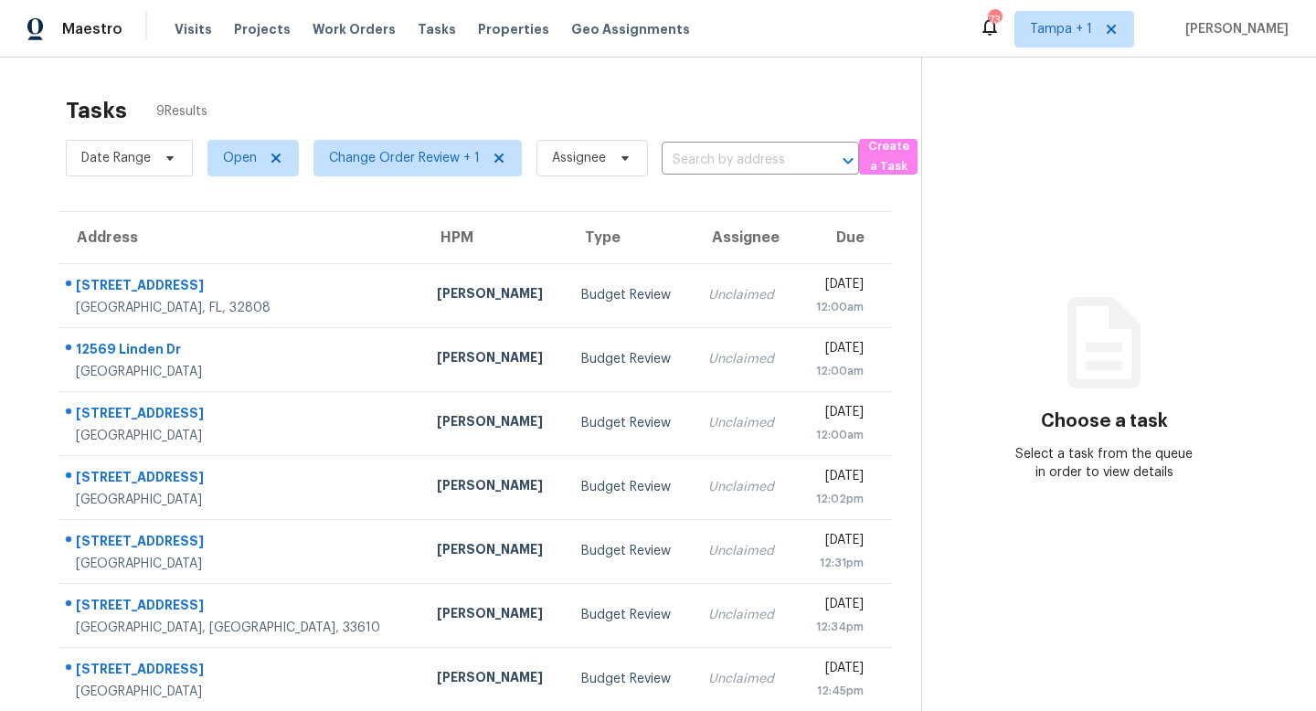
scroll to position [143, 0]
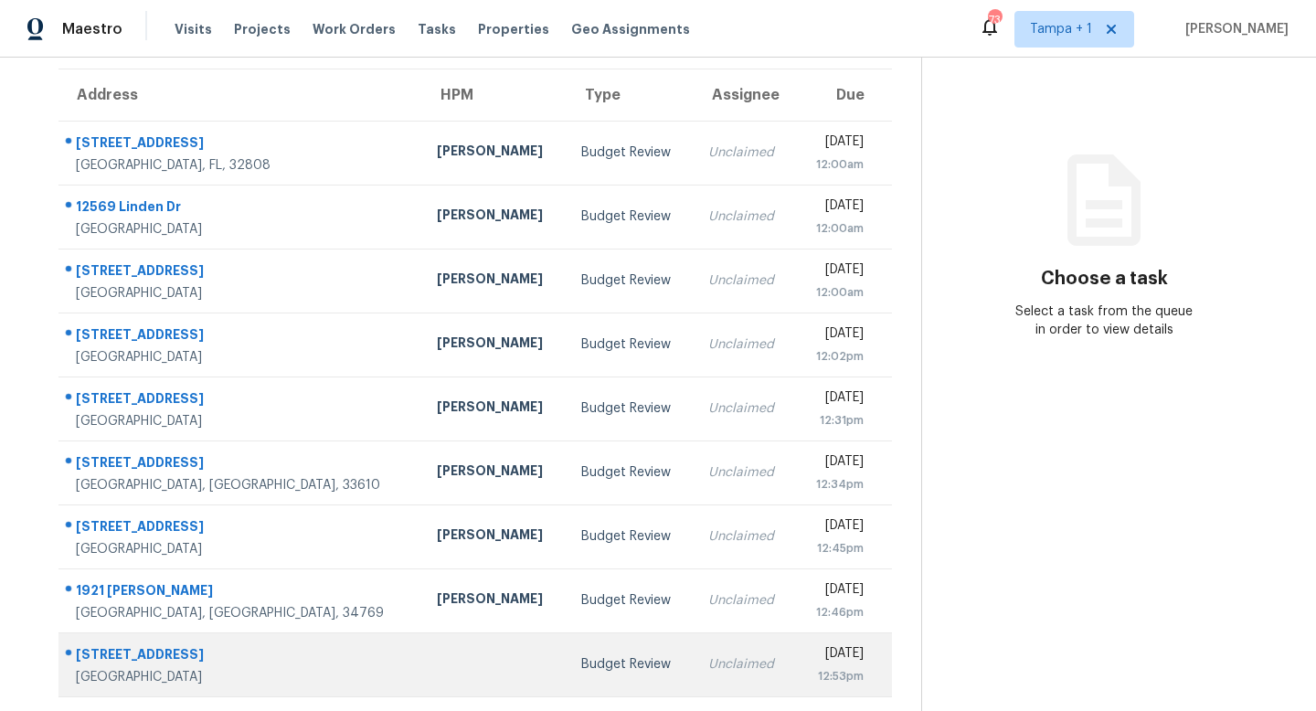
click at [569, 664] on td "Budget Review" at bounding box center [630, 664] width 127 height 64
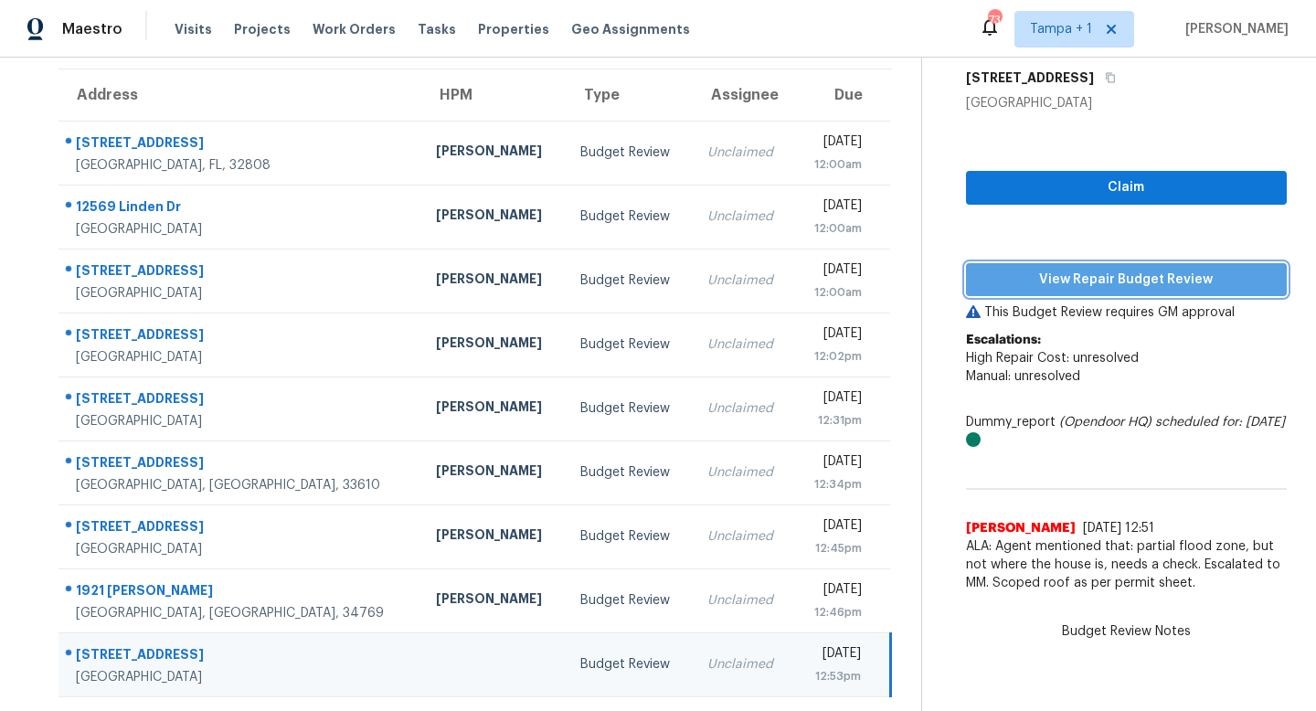
click at [1116, 280] on span "View Repair Budget Review" at bounding box center [1127, 280] width 292 height 23
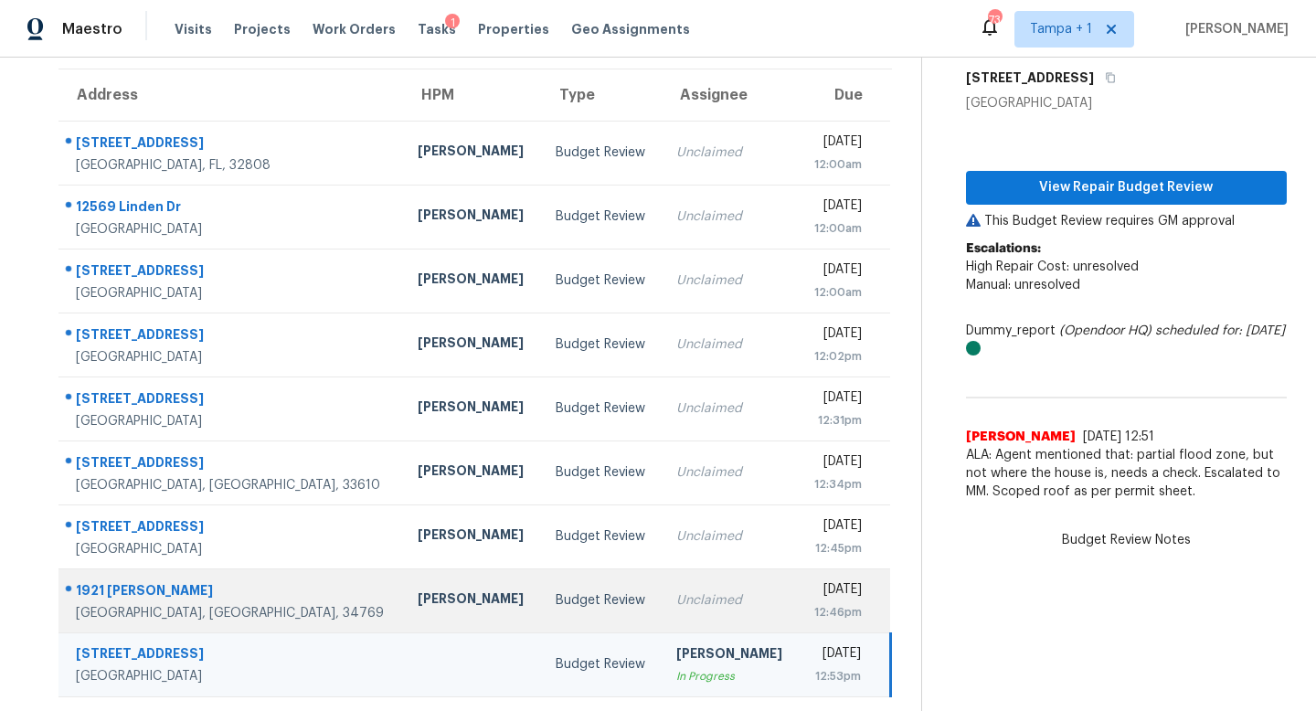
click at [662, 612] on td "Unclaimed" at bounding box center [730, 600] width 137 height 64
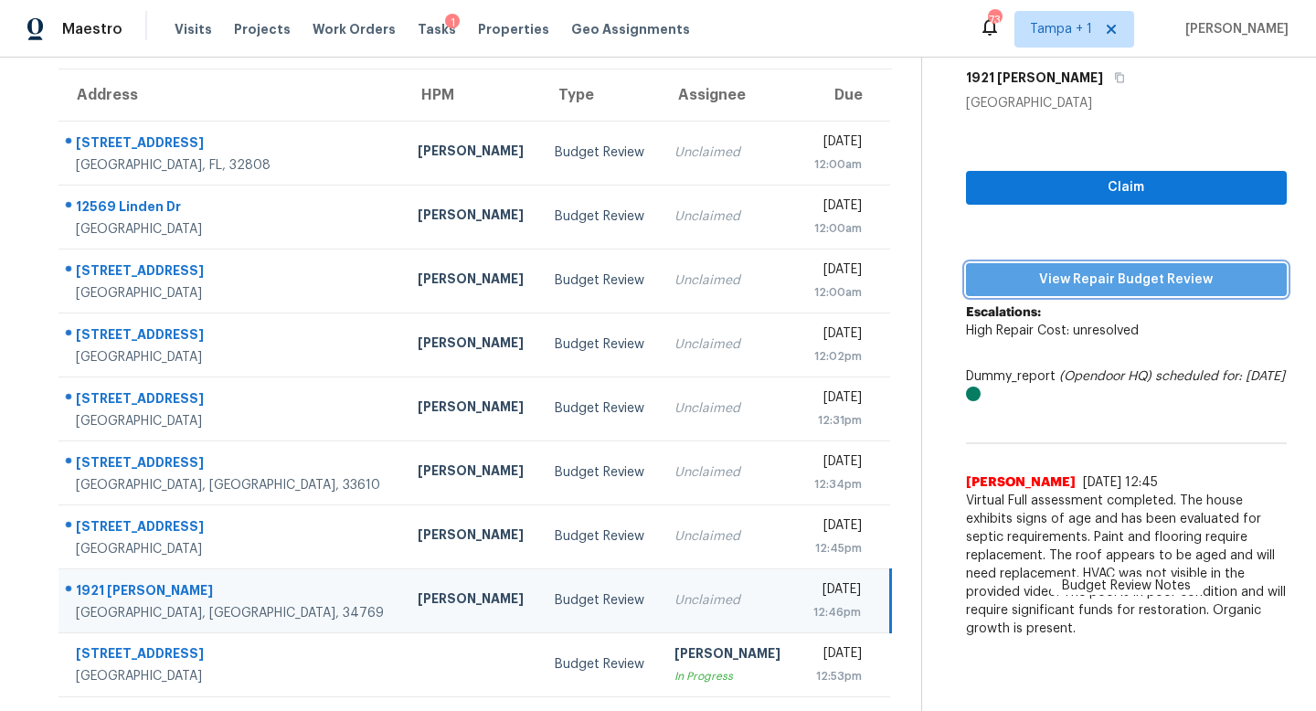
click at [1154, 276] on span "View Repair Budget Review" at bounding box center [1127, 280] width 292 height 23
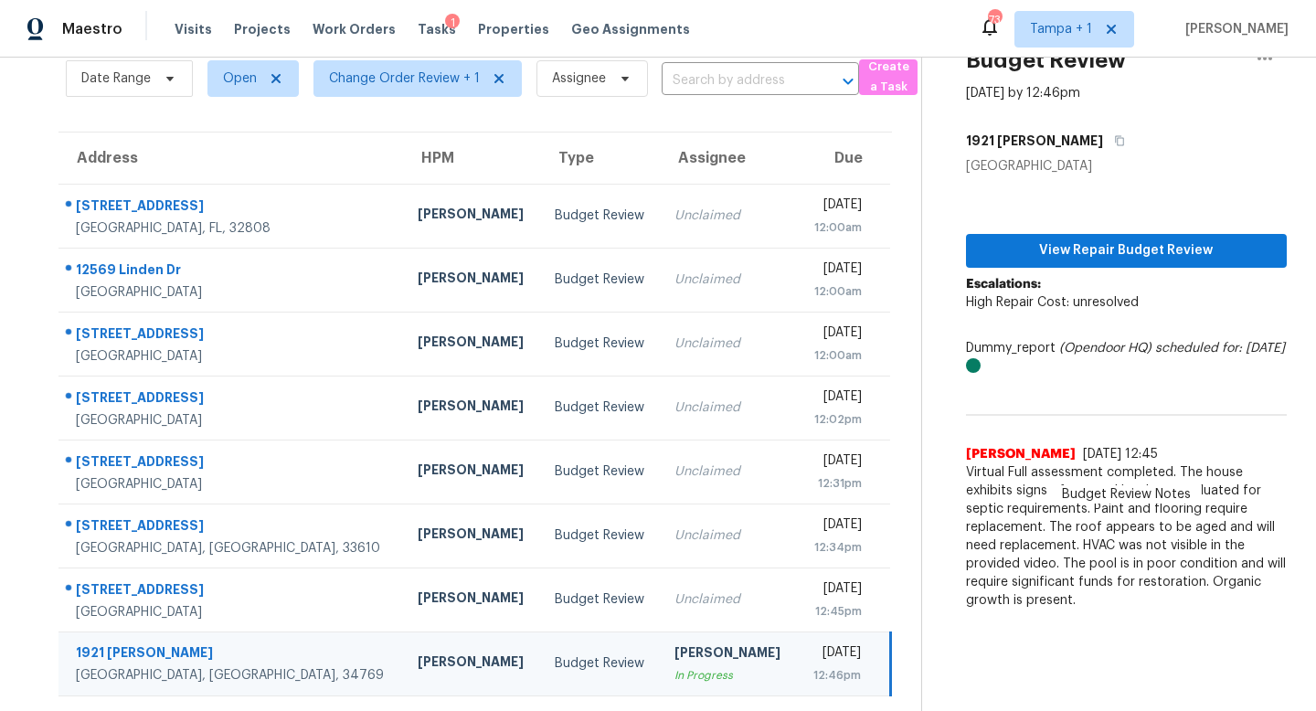
scroll to position [79, 0]
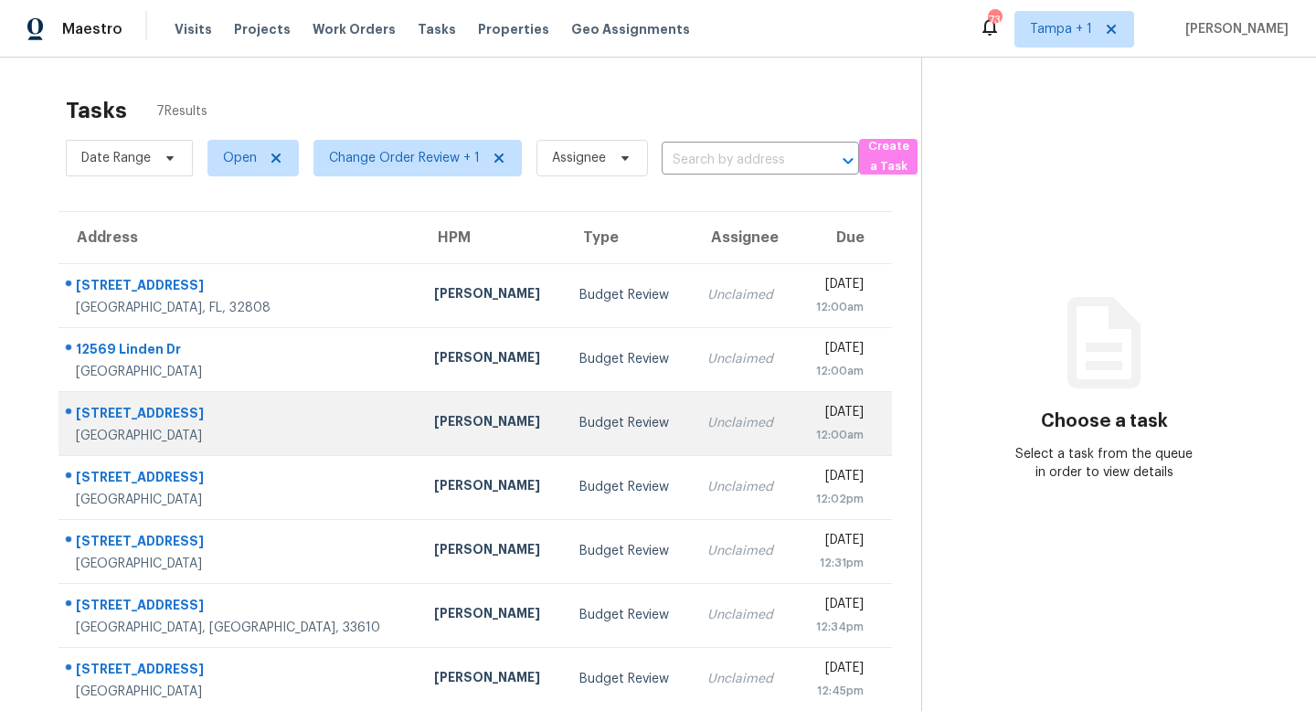
scroll to position [58, 0]
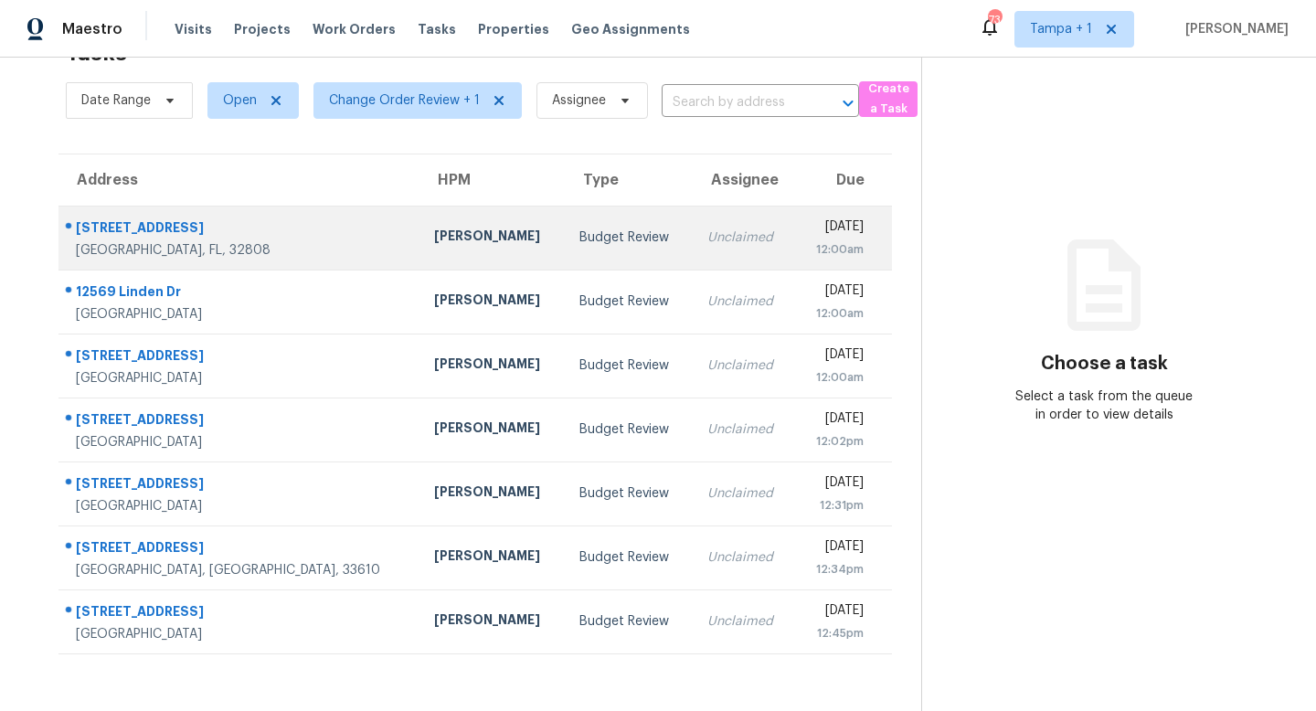
click at [693, 240] on td "Unclaimed" at bounding box center [744, 238] width 102 height 64
